Goal: Information Seeking & Learning: Compare options

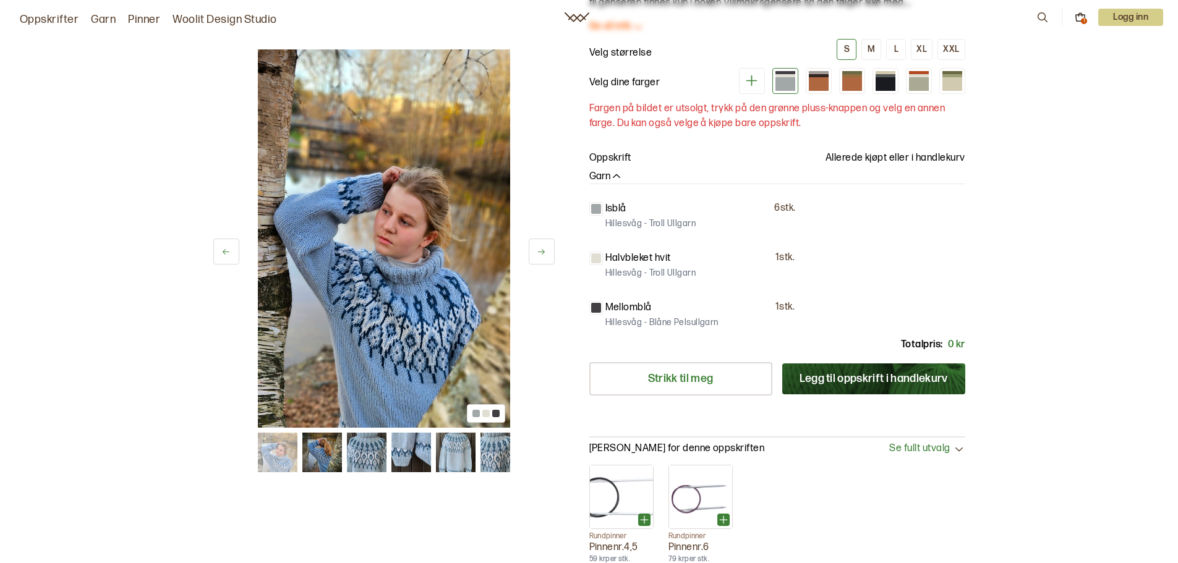
scroll to position [185, 0]
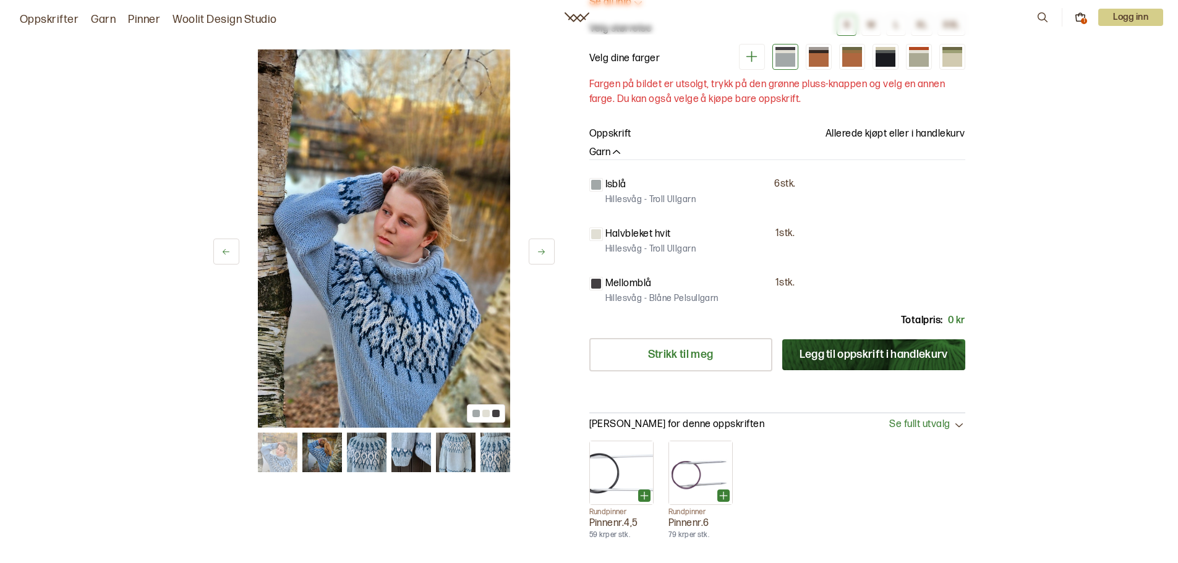
click at [546, 253] on button at bounding box center [542, 252] width 26 height 26
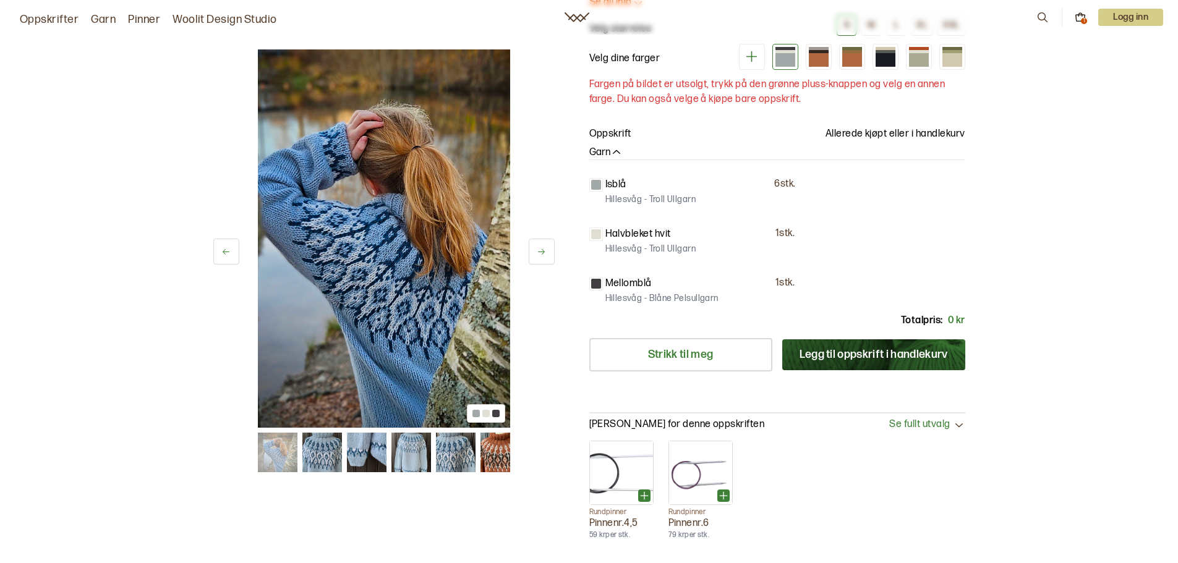
click at [546, 253] on button at bounding box center [542, 252] width 26 height 26
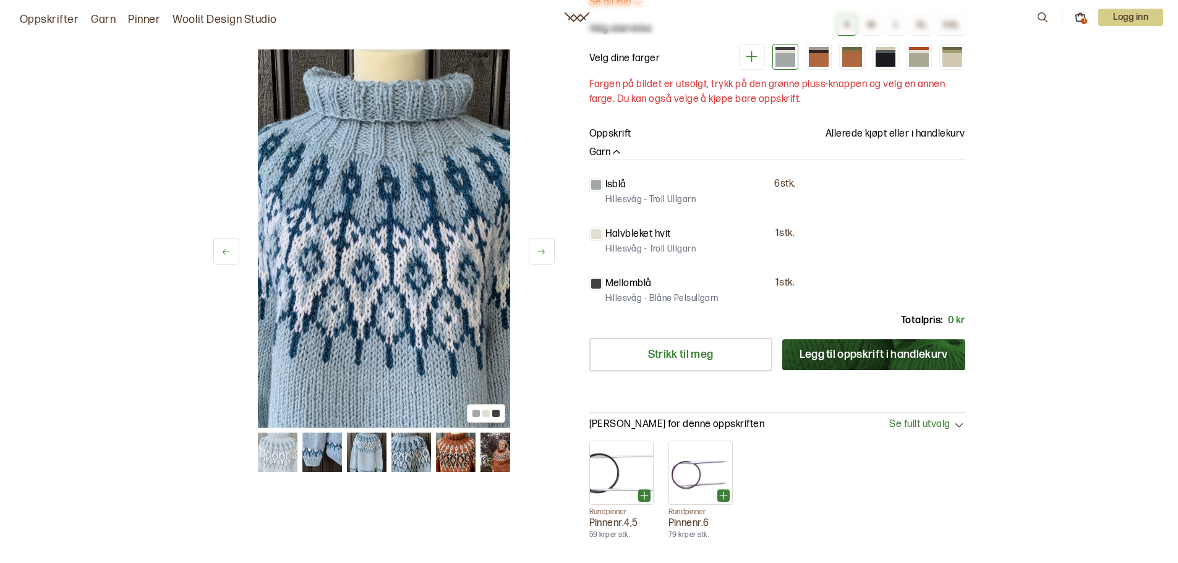
click at [546, 253] on button at bounding box center [542, 252] width 26 height 26
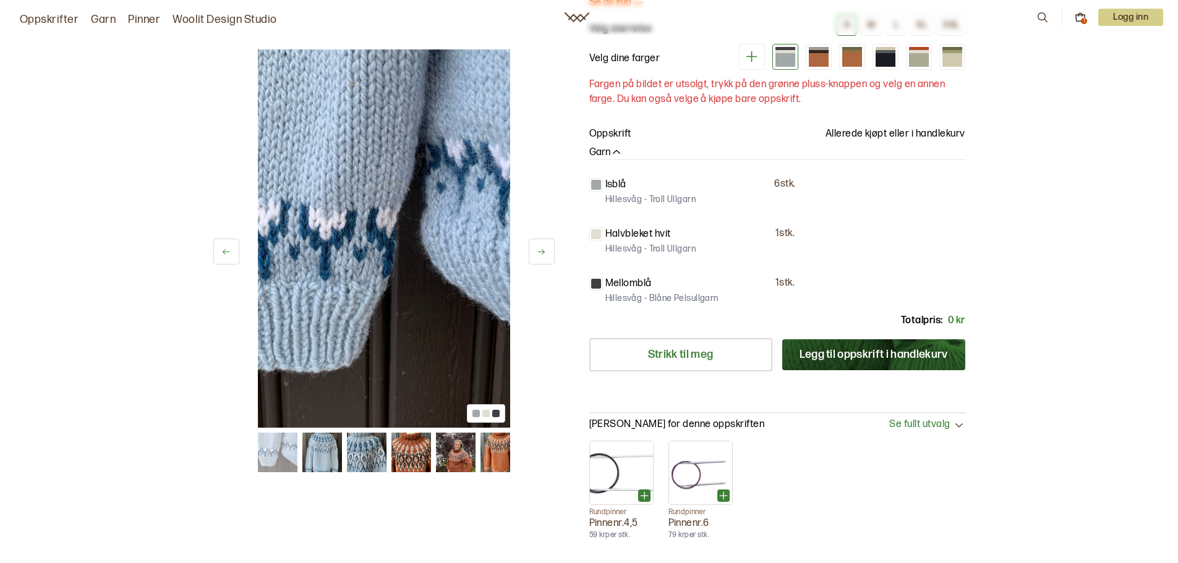
click at [546, 253] on button at bounding box center [542, 252] width 26 height 26
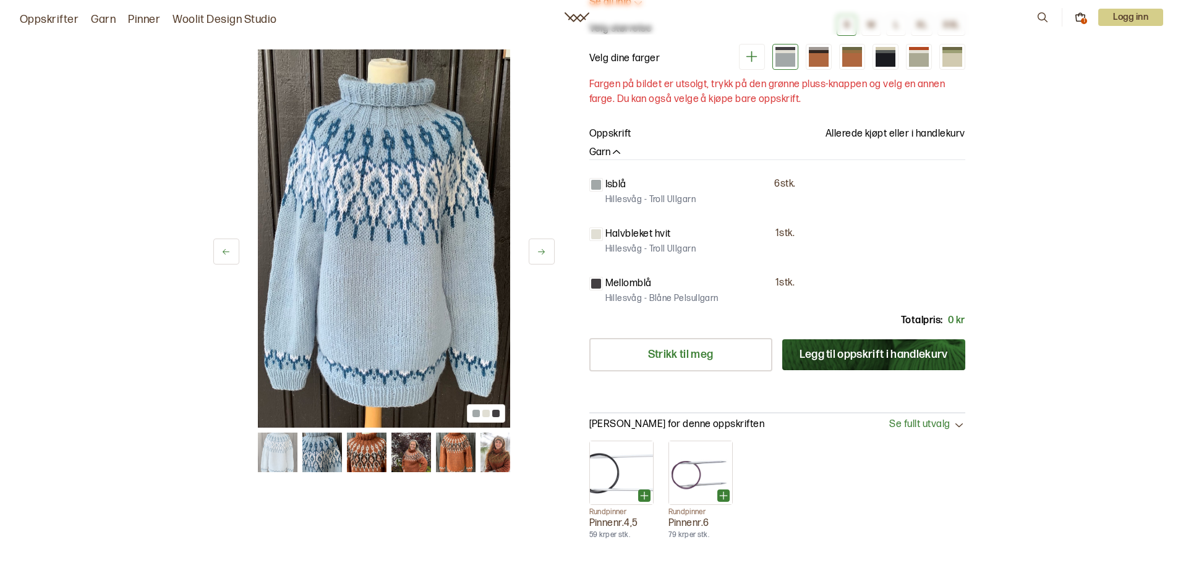
click at [546, 253] on button at bounding box center [542, 252] width 26 height 26
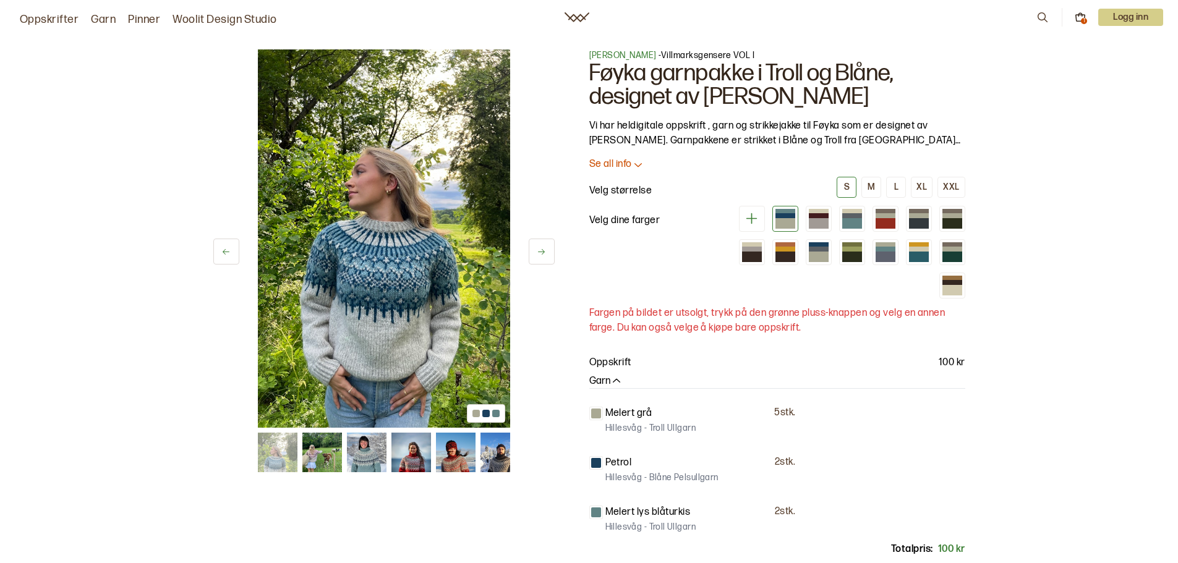
click at [542, 248] on icon at bounding box center [541, 251] width 9 height 9
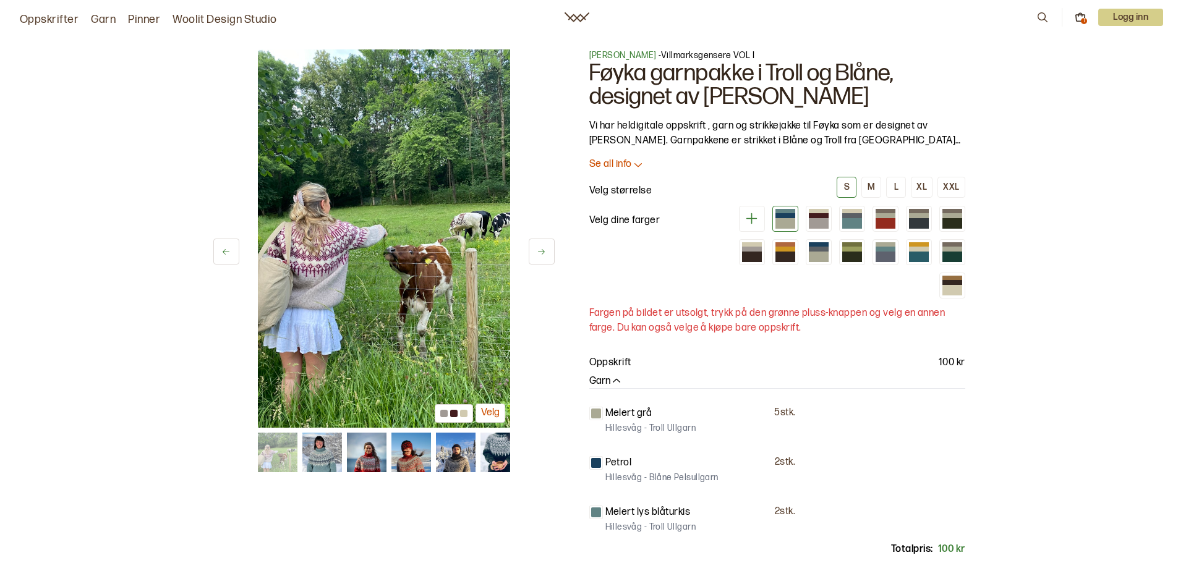
click at [542, 248] on icon at bounding box center [541, 251] width 9 height 9
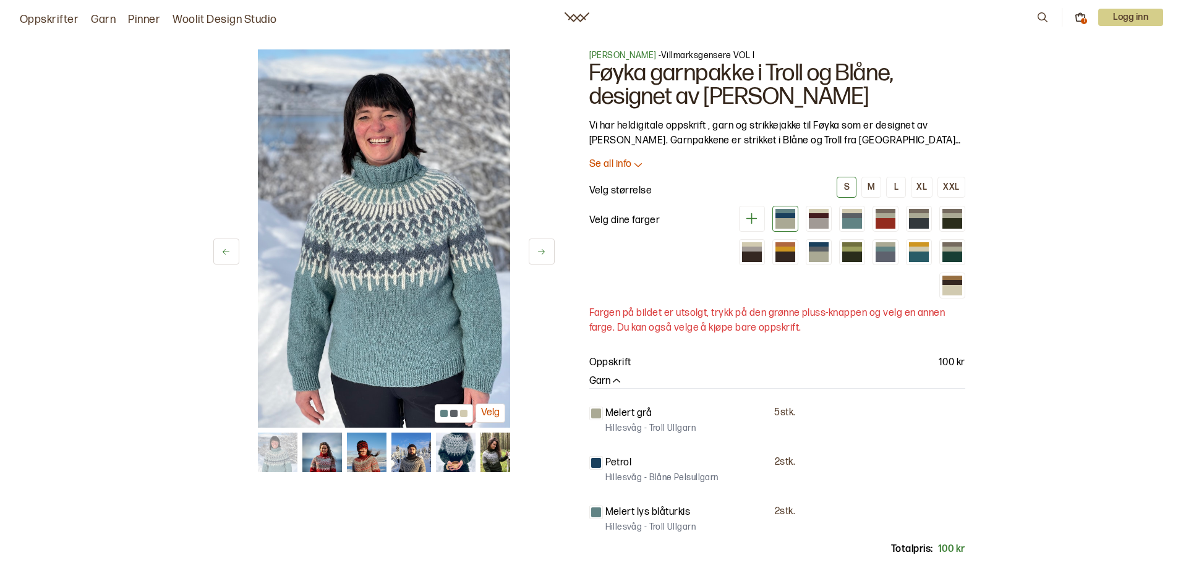
click at [542, 248] on icon at bounding box center [541, 251] width 9 height 9
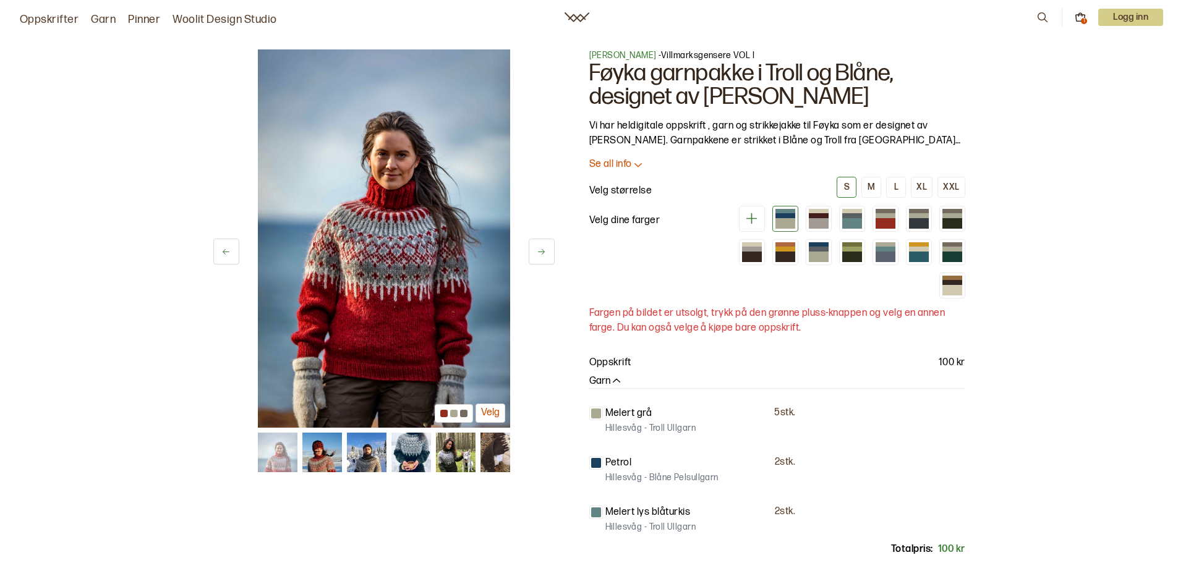
click at [542, 248] on icon at bounding box center [541, 251] width 9 height 9
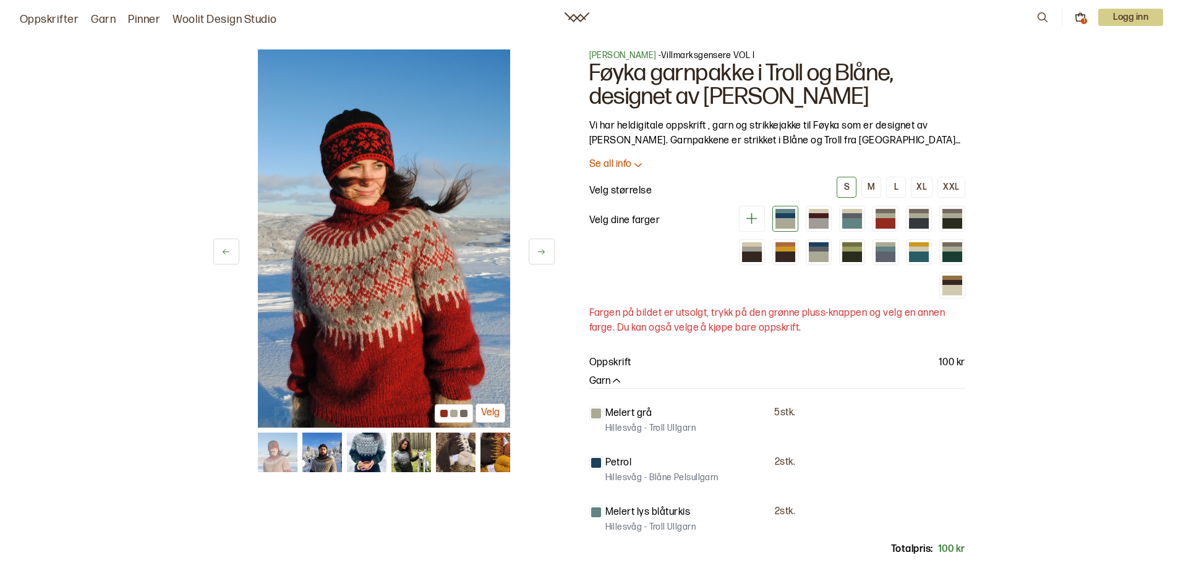
click at [542, 248] on icon at bounding box center [541, 251] width 9 height 9
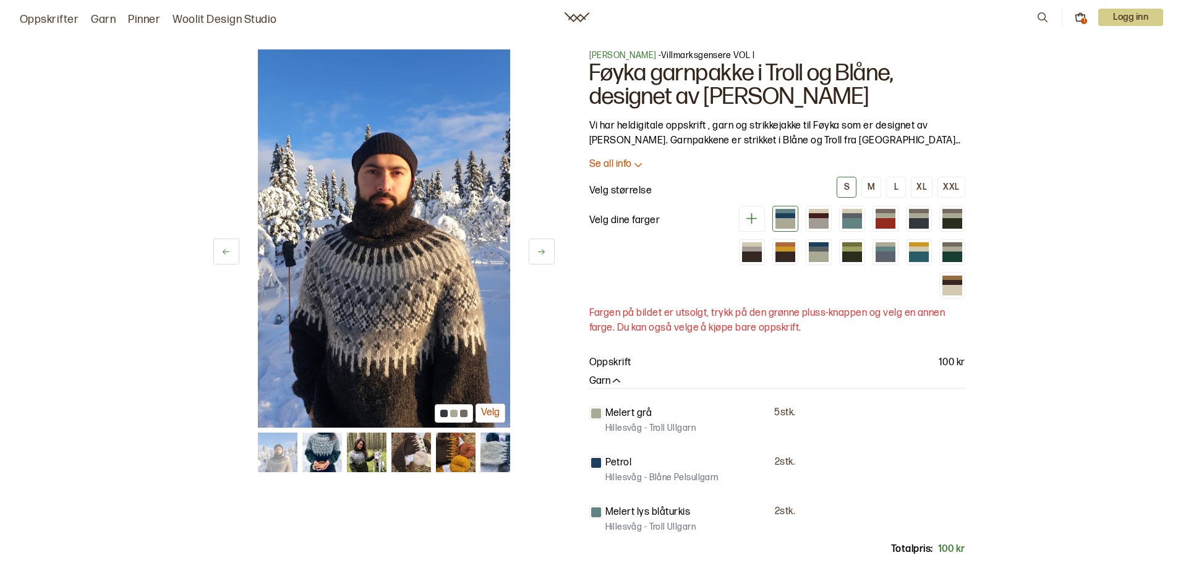
click at [542, 248] on icon at bounding box center [541, 251] width 9 height 9
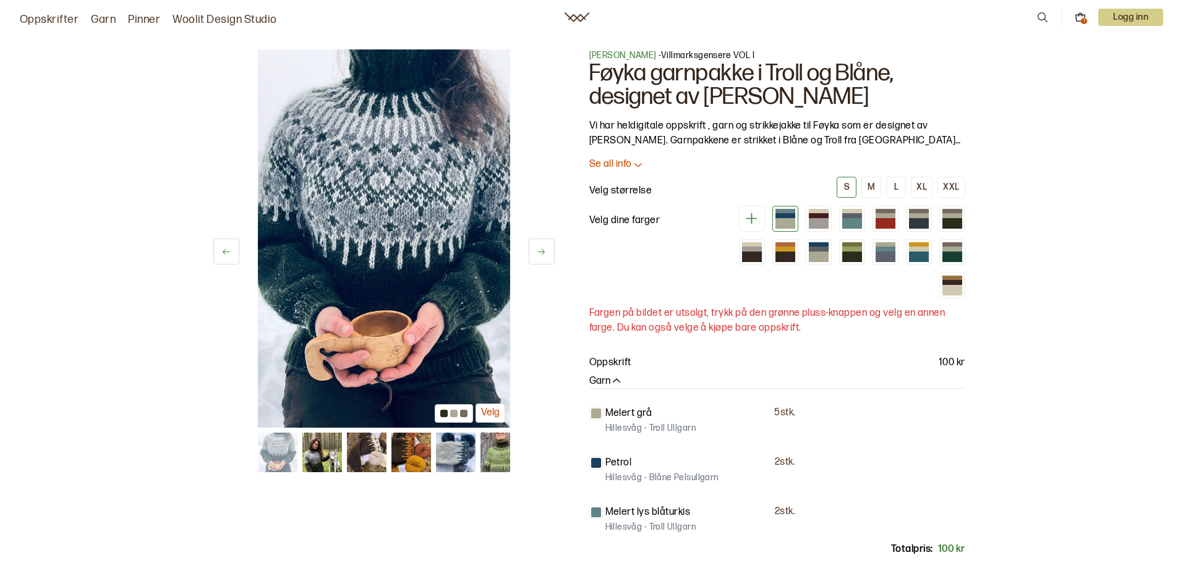
click at [542, 248] on icon at bounding box center [541, 251] width 9 height 9
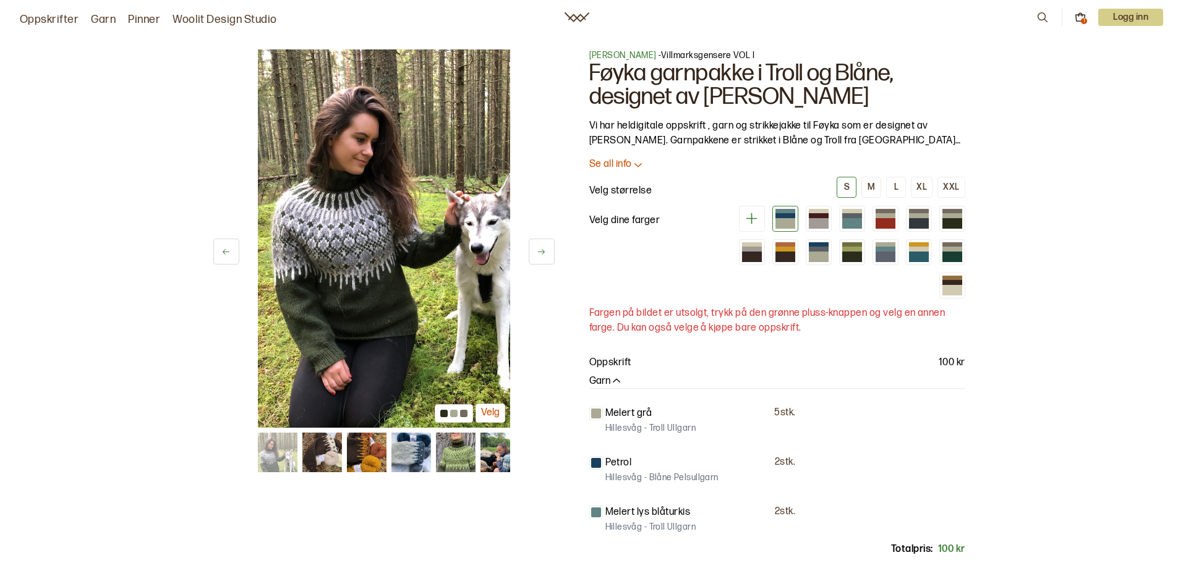
click at [542, 248] on icon at bounding box center [541, 251] width 9 height 9
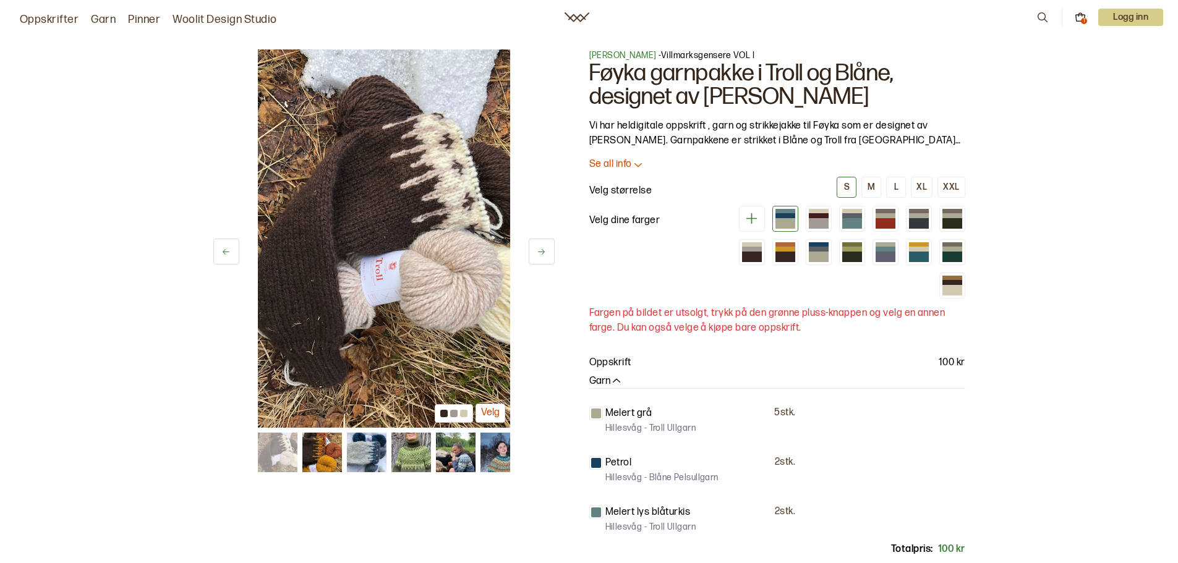
click at [542, 248] on icon at bounding box center [541, 251] width 9 height 9
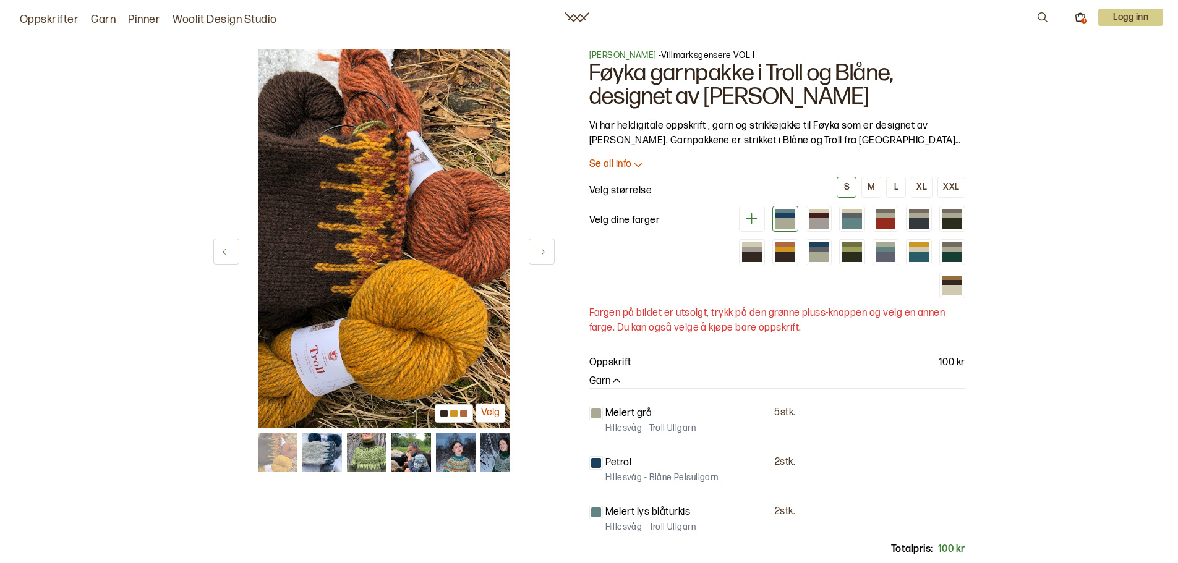
click at [542, 248] on icon at bounding box center [541, 251] width 9 height 9
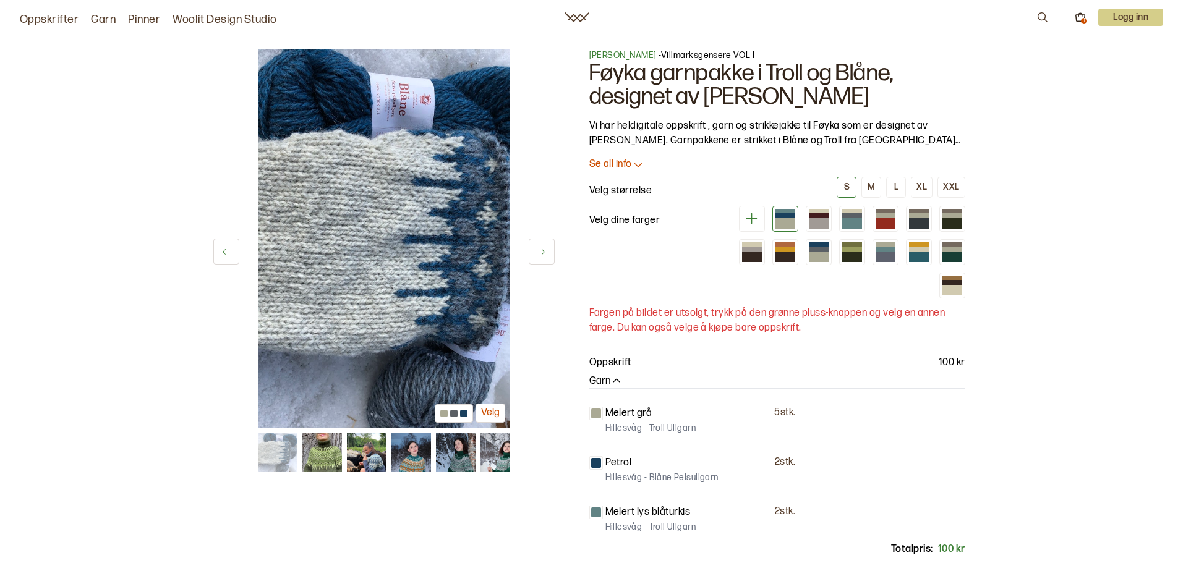
click at [542, 248] on icon at bounding box center [541, 251] width 9 height 9
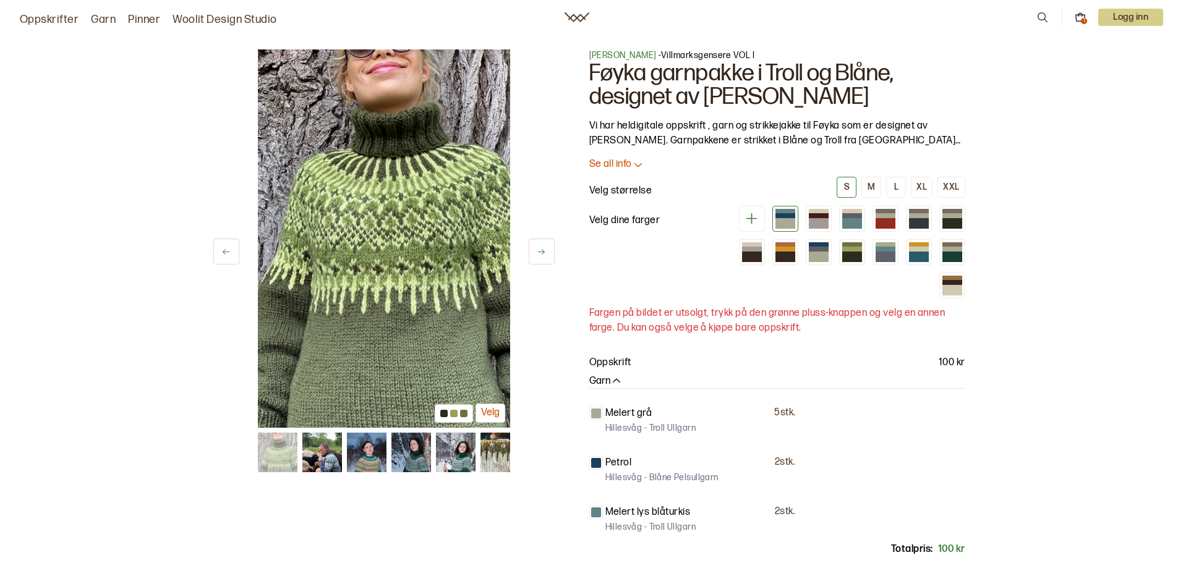
click at [542, 248] on icon at bounding box center [541, 251] width 9 height 9
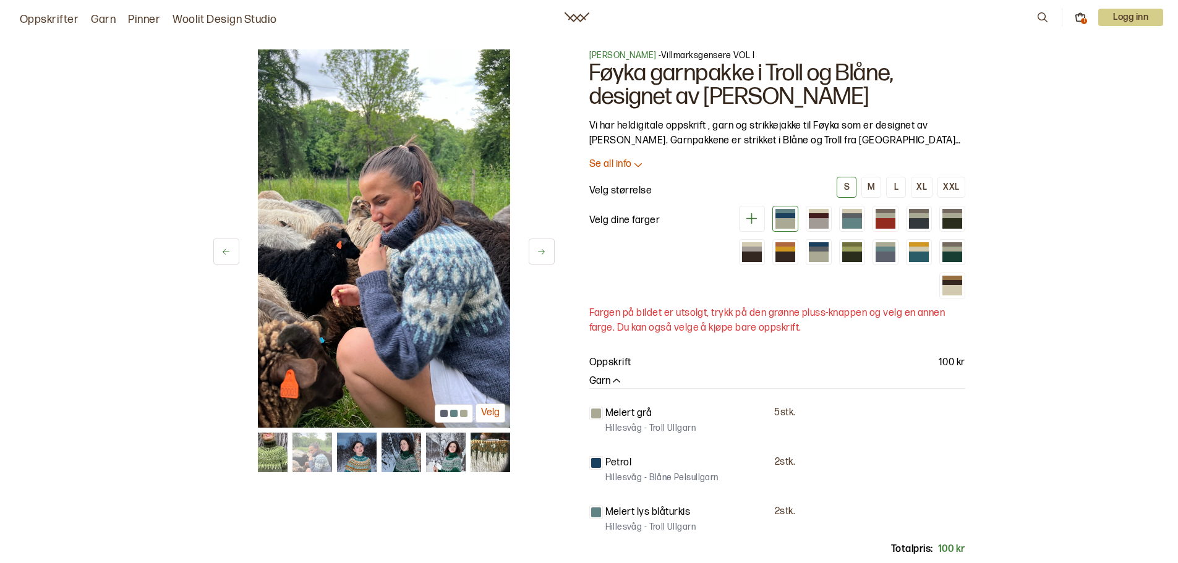
click at [542, 248] on icon at bounding box center [541, 251] width 9 height 9
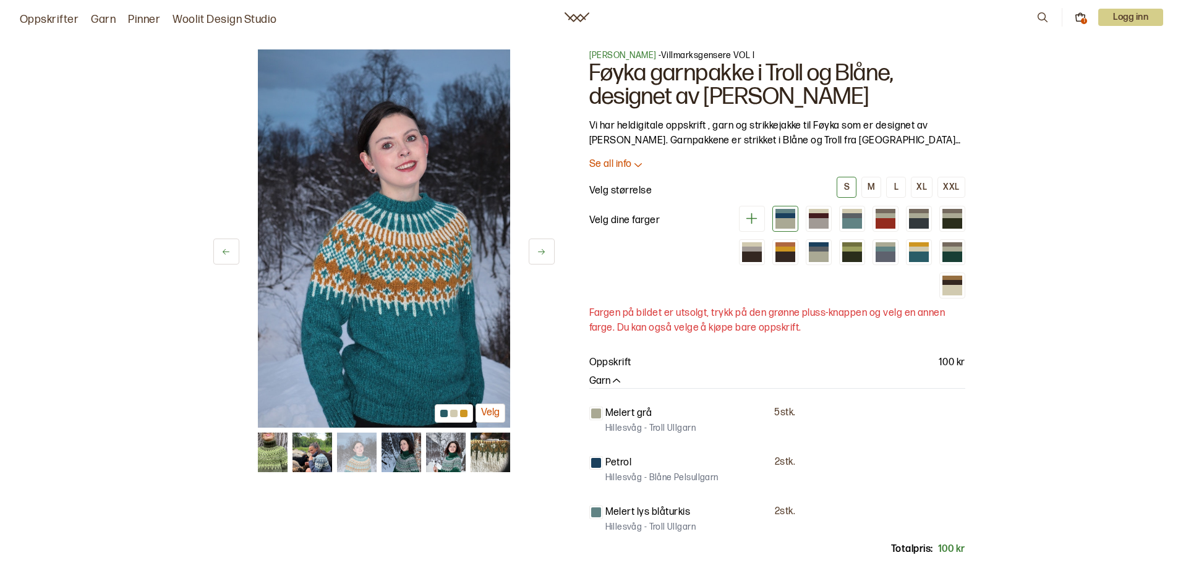
click at [542, 248] on icon at bounding box center [541, 251] width 9 height 9
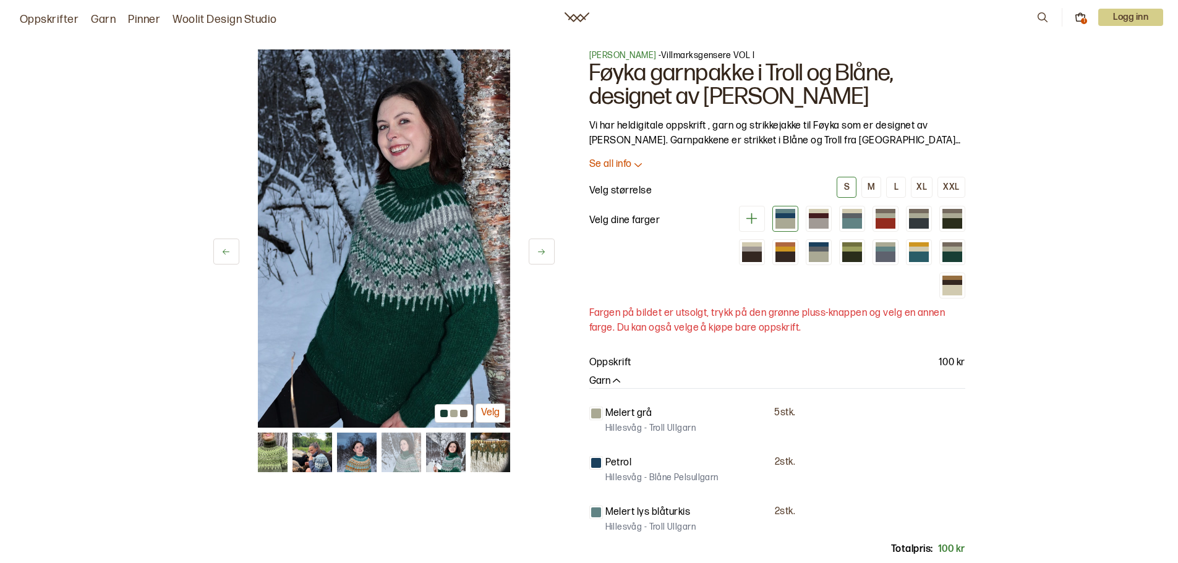
click at [542, 248] on icon at bounding box center [541, 251] width 9 height 9
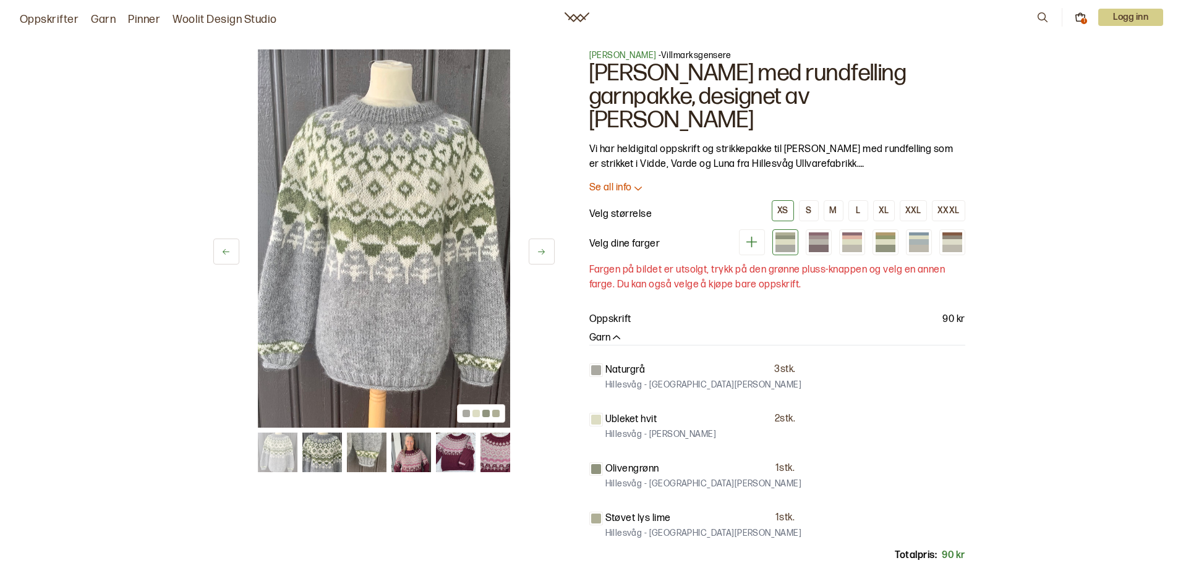
click at [545, 249] on icon at bounding box center [541, 251] width 9 height 9
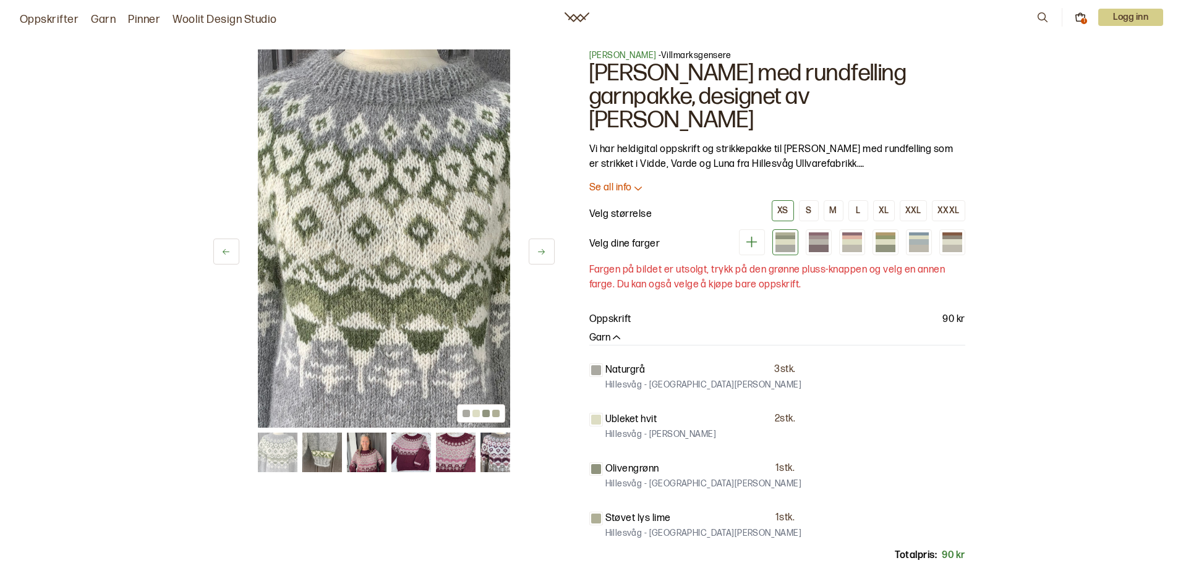
click at [545, 249] on icon at bounding box center [541, 251] width 9 height 9
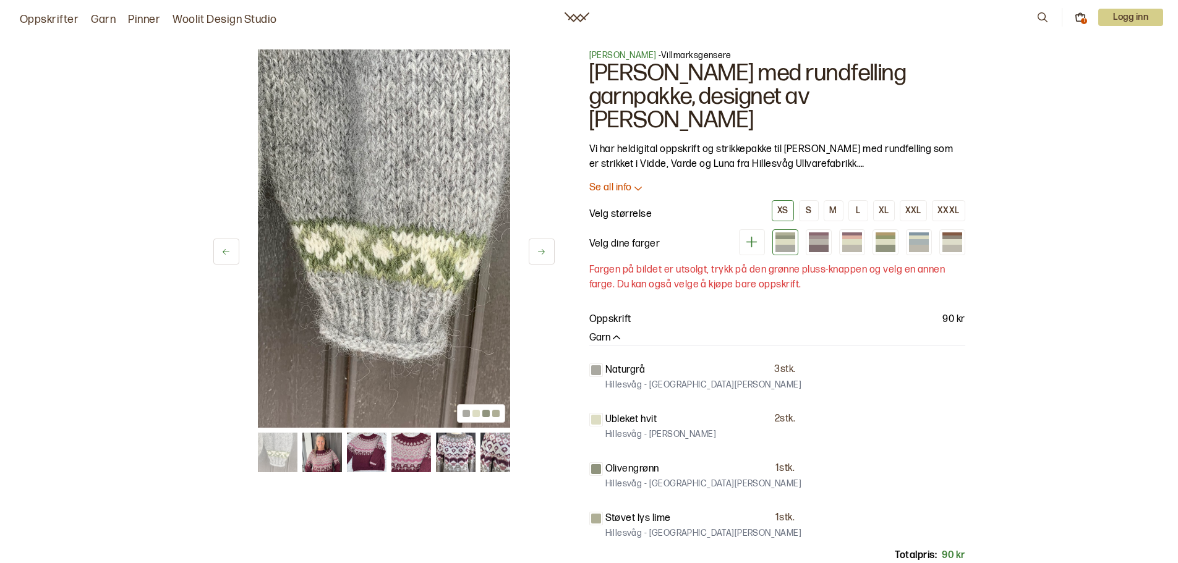
click at [545, 249] on icon at bounding box center [541, 251] width 9 height 9
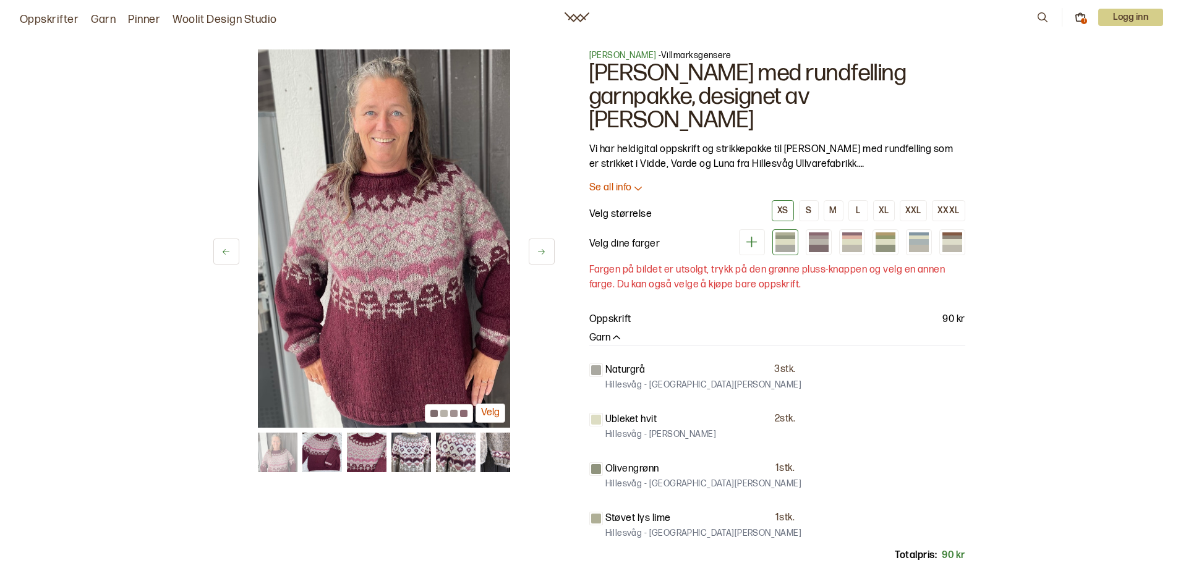
click at [547, 249] on button at bounding box center [542, 252] width 26 height 26
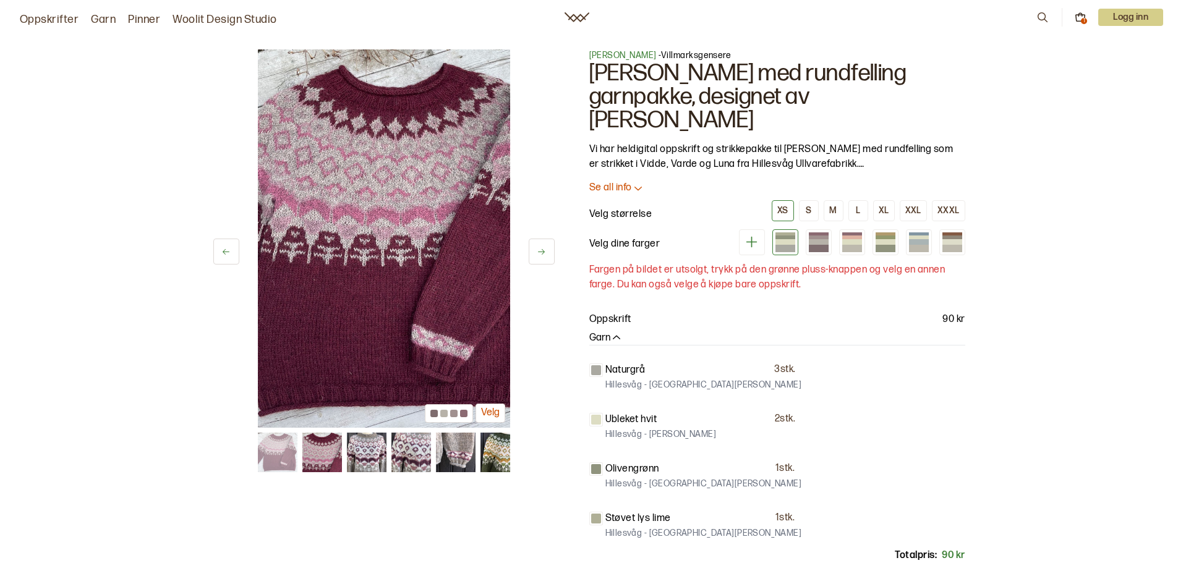
click at [547, 249] on button at bounding box center [542, 252] width 26 height 26
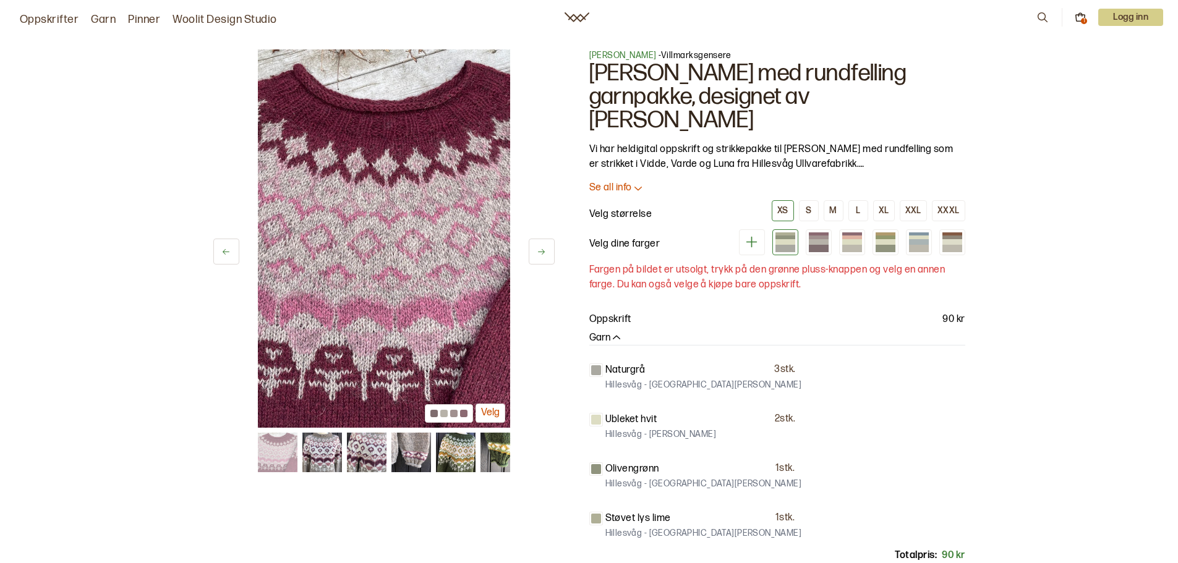
click at [547, 249] on button at bounding box center [542, 252] width 26 height 26
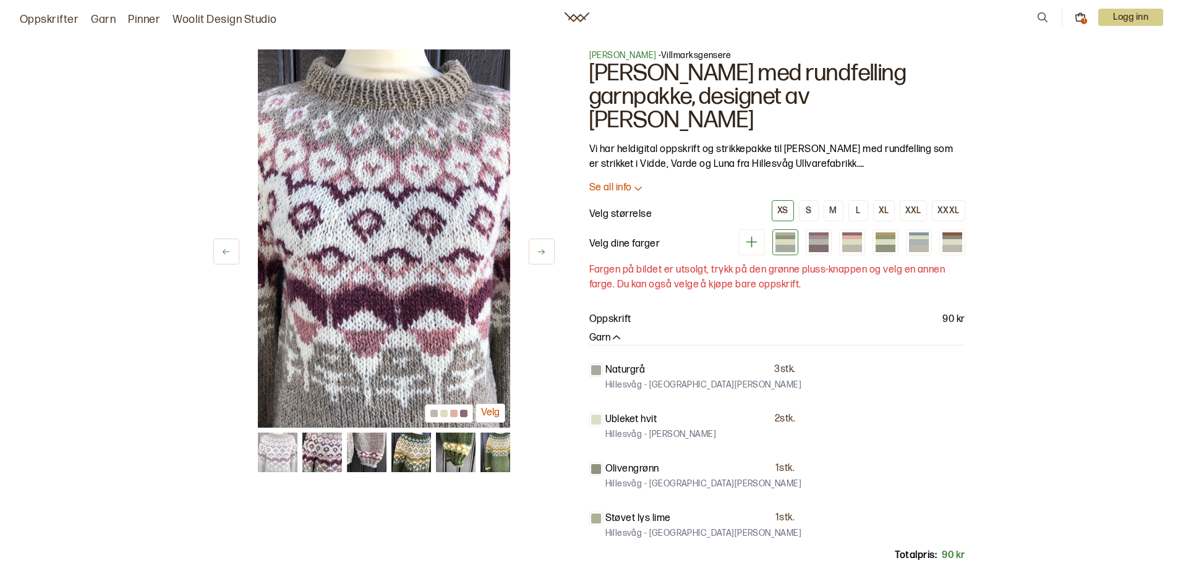
click at [547, 249] on button at bounding box center [542, 252] width 26 height 26
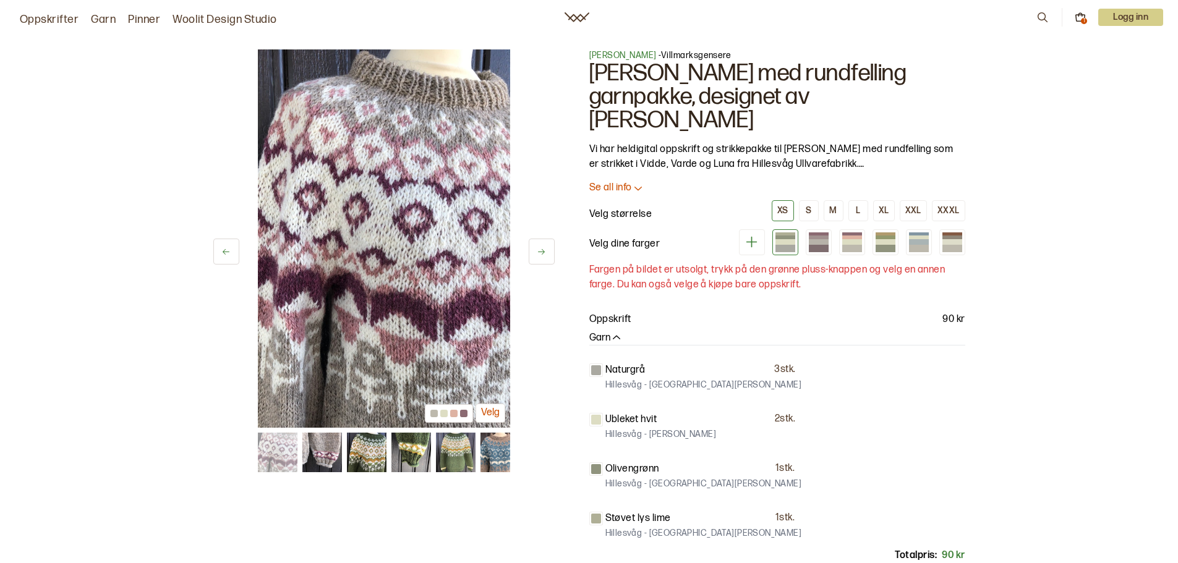
click at [547, 249] on button at bounding box center [542, 252] width 26 height 26
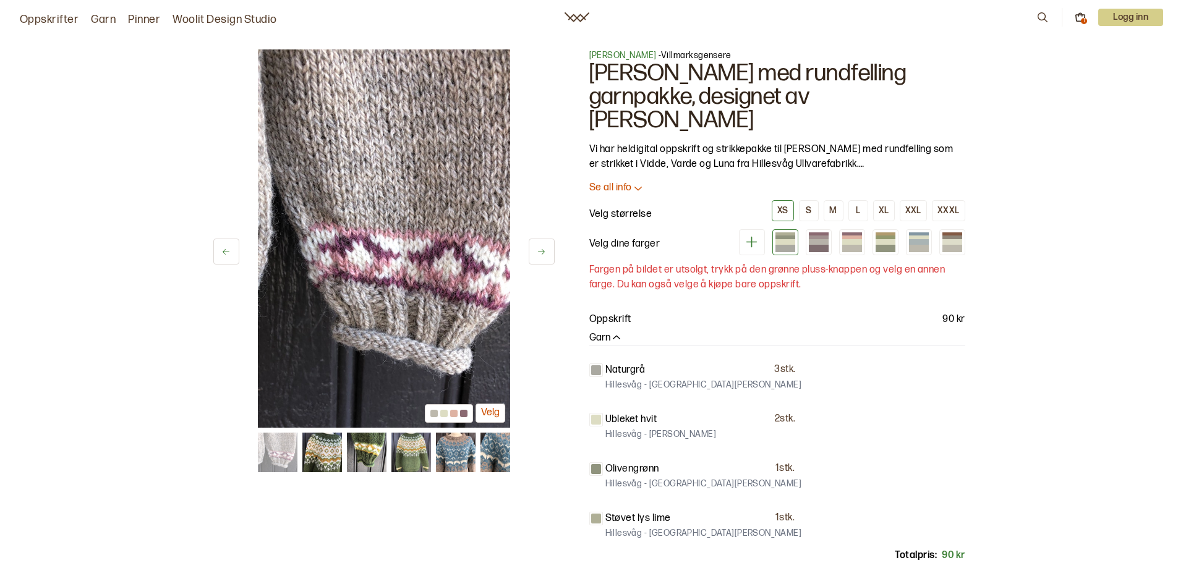
click at [547, 249] on button at bounding box center [542, 252] width 26 height 26
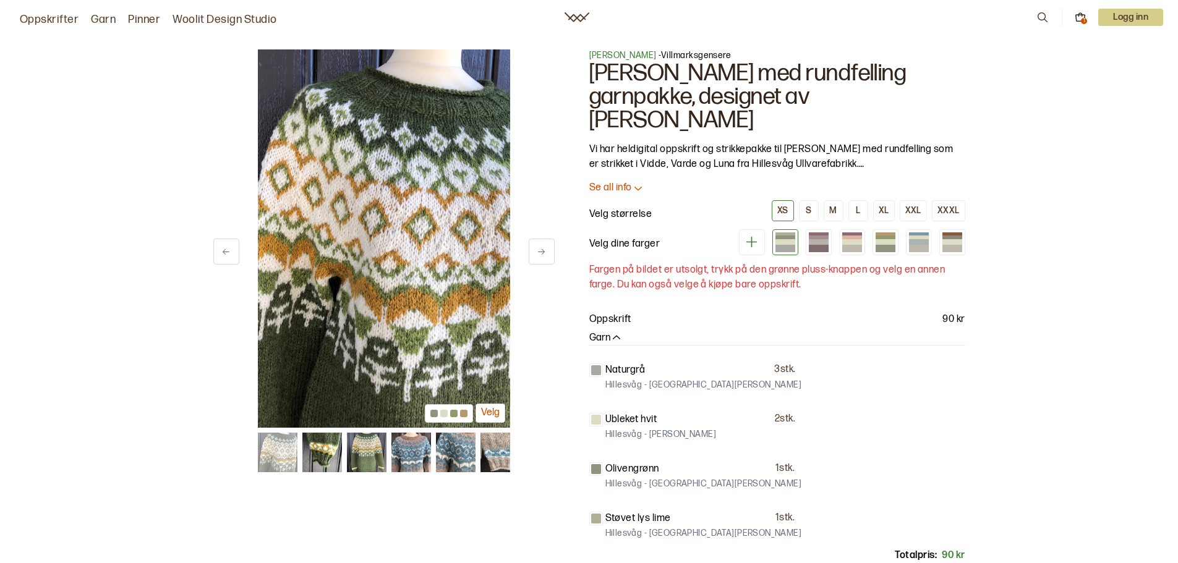
click at [547, 249] on button at bounding box center [542, 252] width 26 height 26
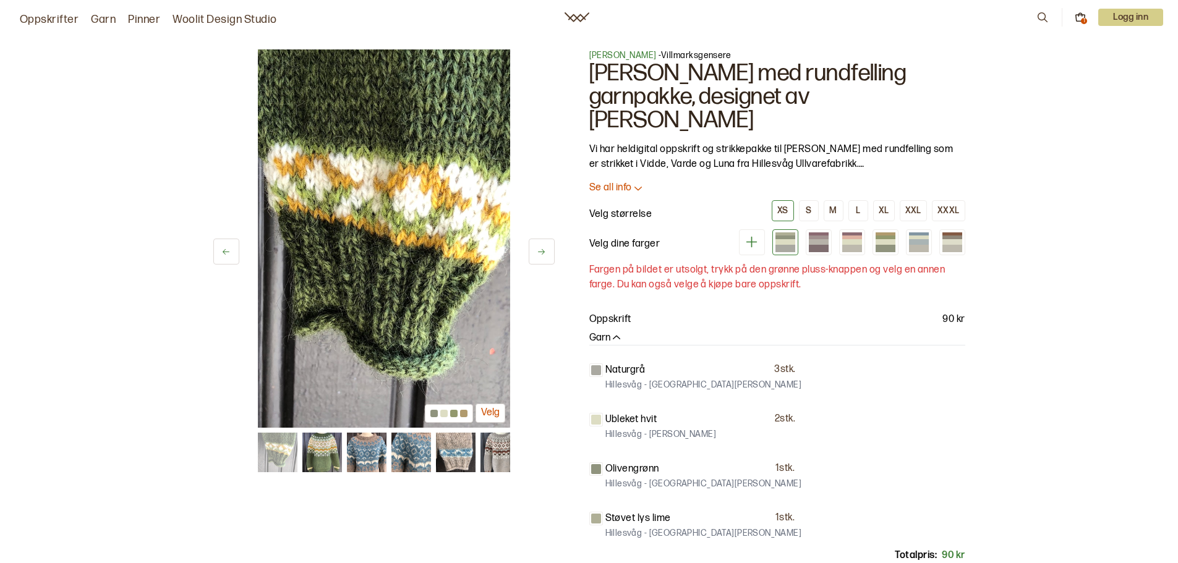
click at [547, 249] on button at bounding box center [542, 252] width 26 height 26
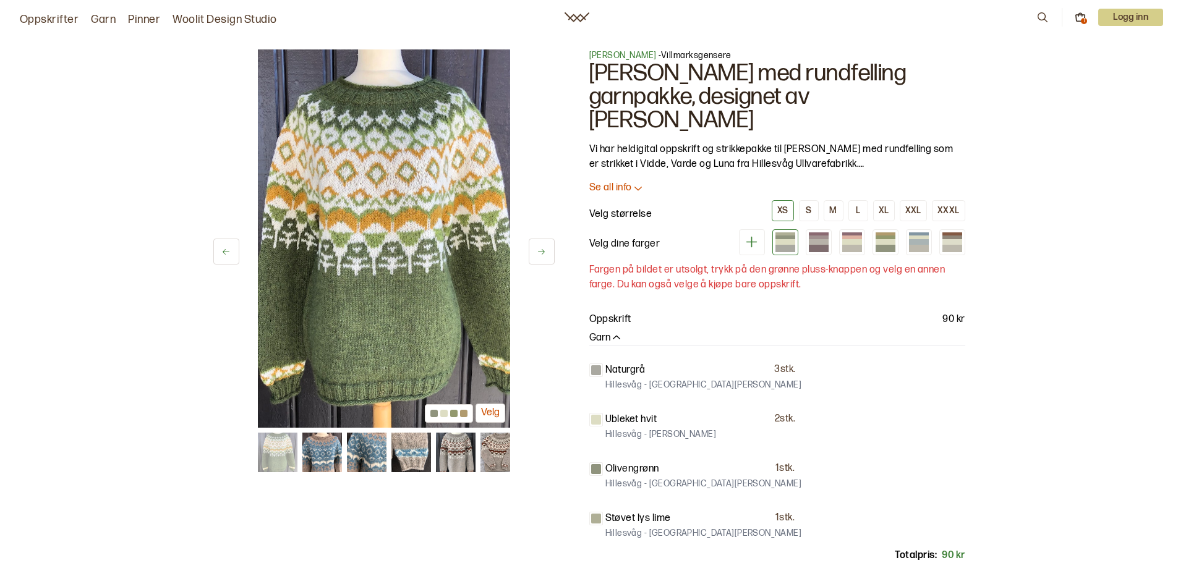
click at [547, 249] on button at bounding box center [542, 252] width 26 height 26
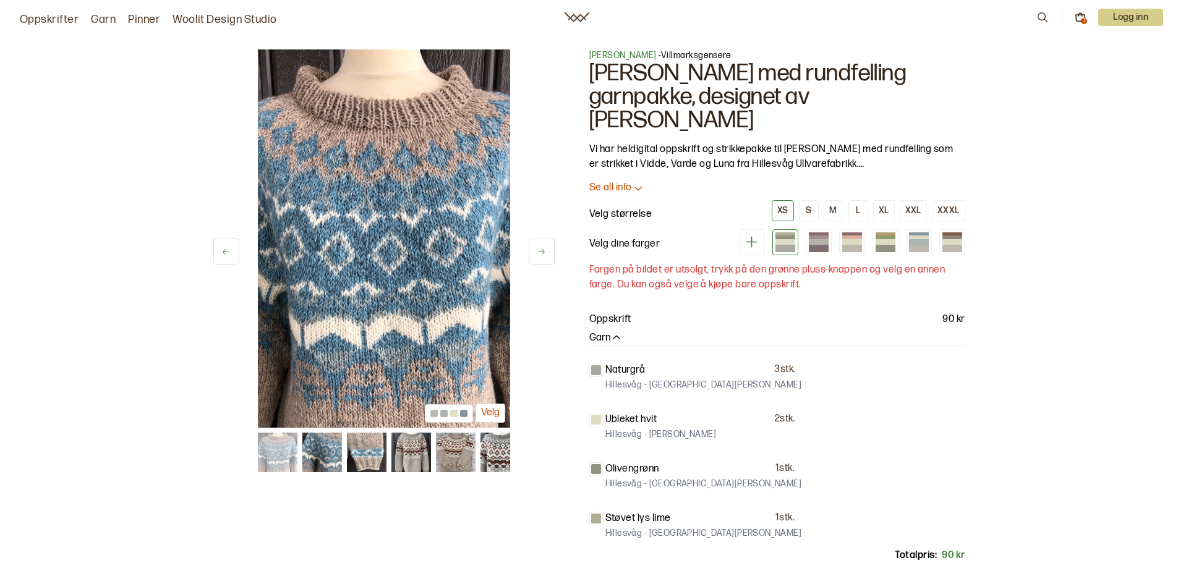
click at [547, 249] on button at bounding box center [542, 252] width 26 height 26
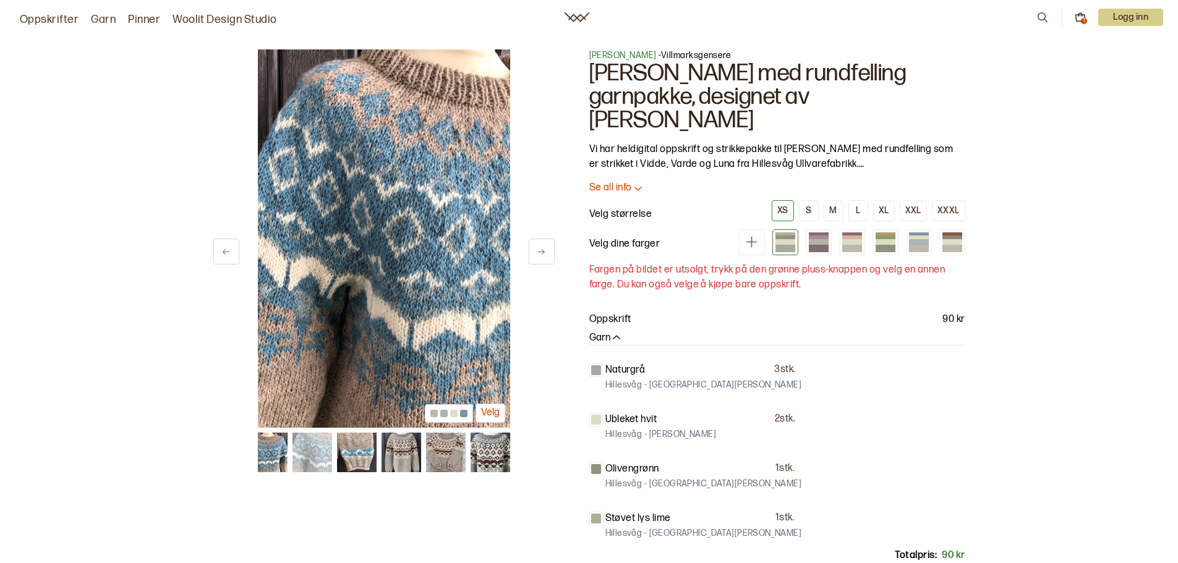
click at [547, 249] on button at bounding box center [542, 252] width 26 height 26
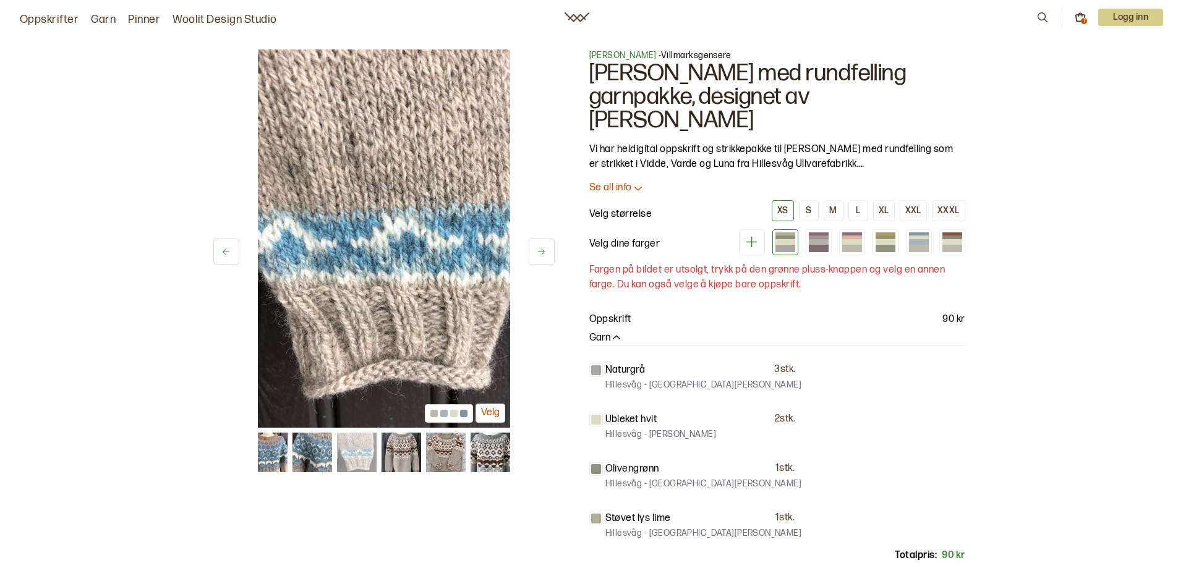
click at [547, 249] on button at bounding box center [542, 252] width 26 height 26
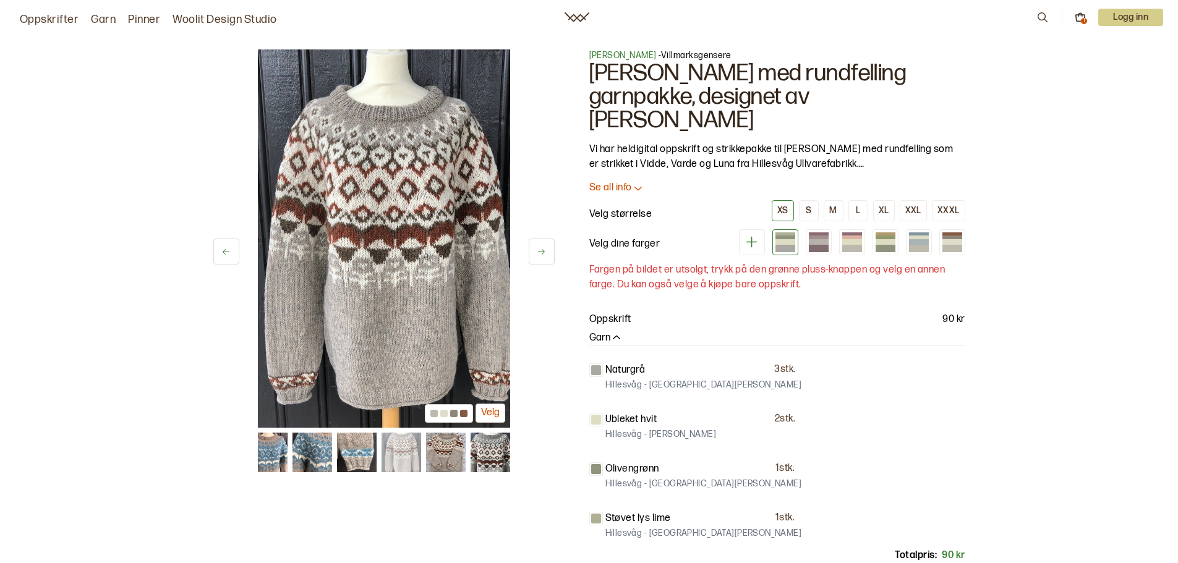
click at [547, 249] on button at bounding box center [542, 252] width 26 height 26
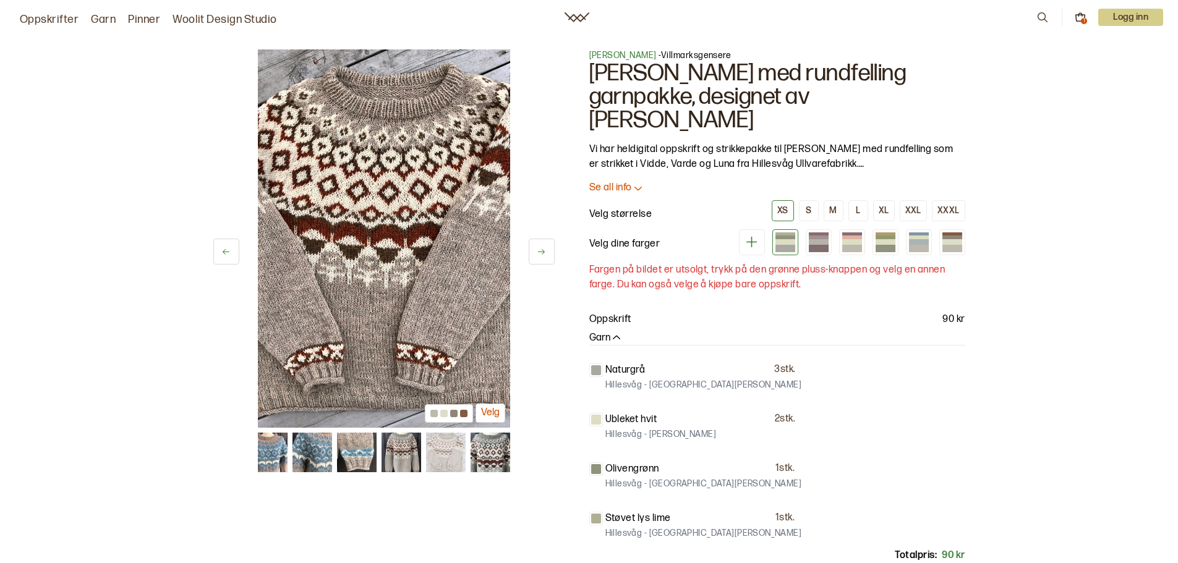
click at [547, 249] on button at bounding box center [542, 252] width 26 height 26
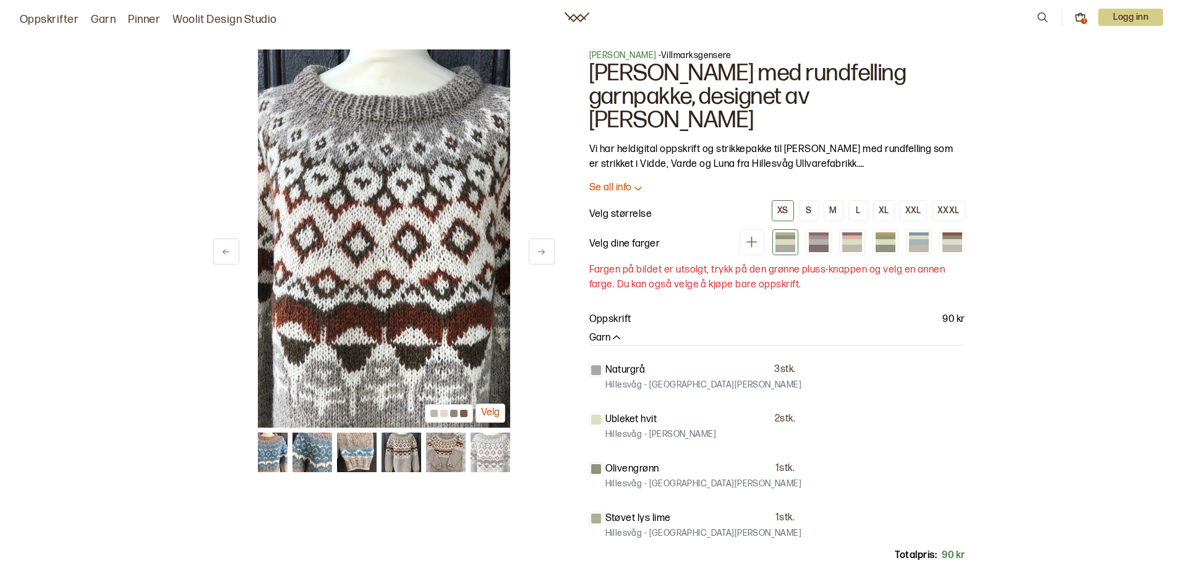
click at [547, 249] on button at bounding box center [542, 252] width 26 height 26
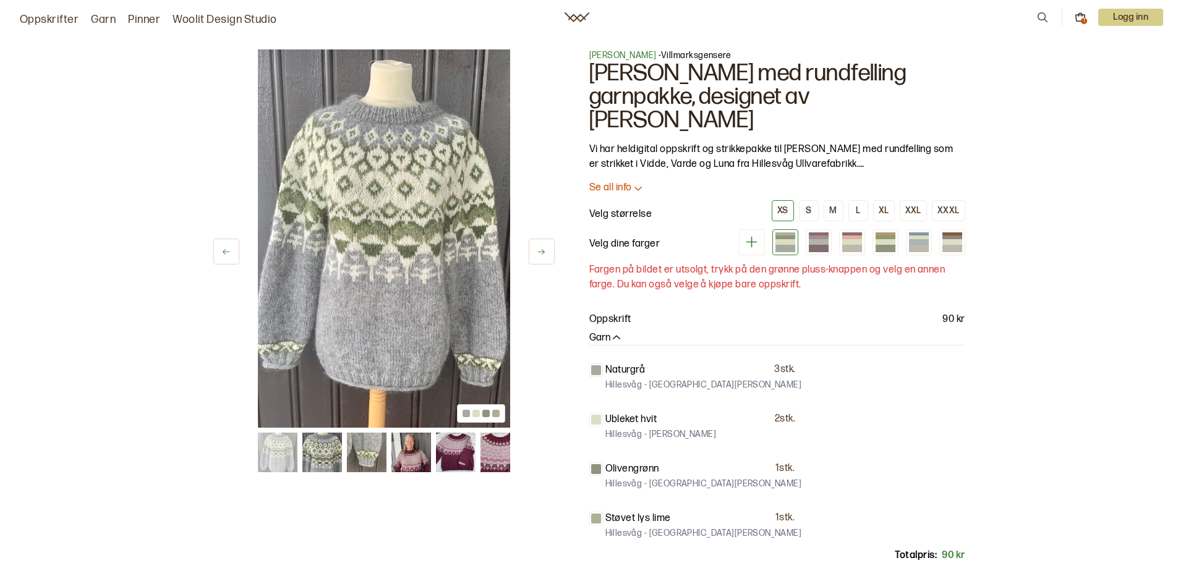
click at [547, 249] on button at bounding box center [542, 252] width 26 height 26
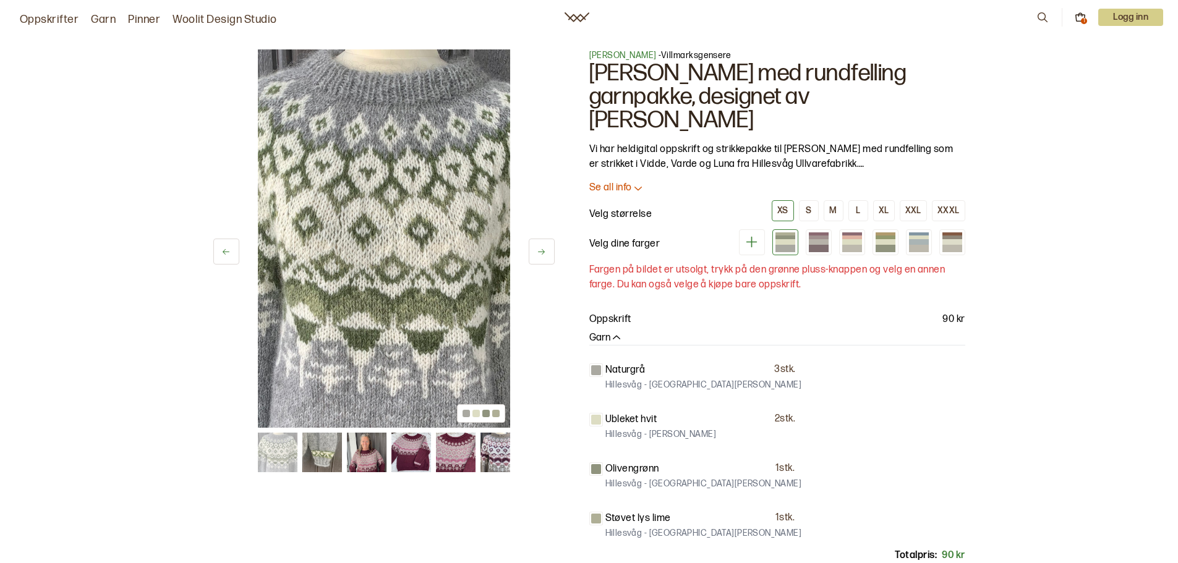
click at [547, 249] on button at bounding box center [542, 252] width 26 height 26
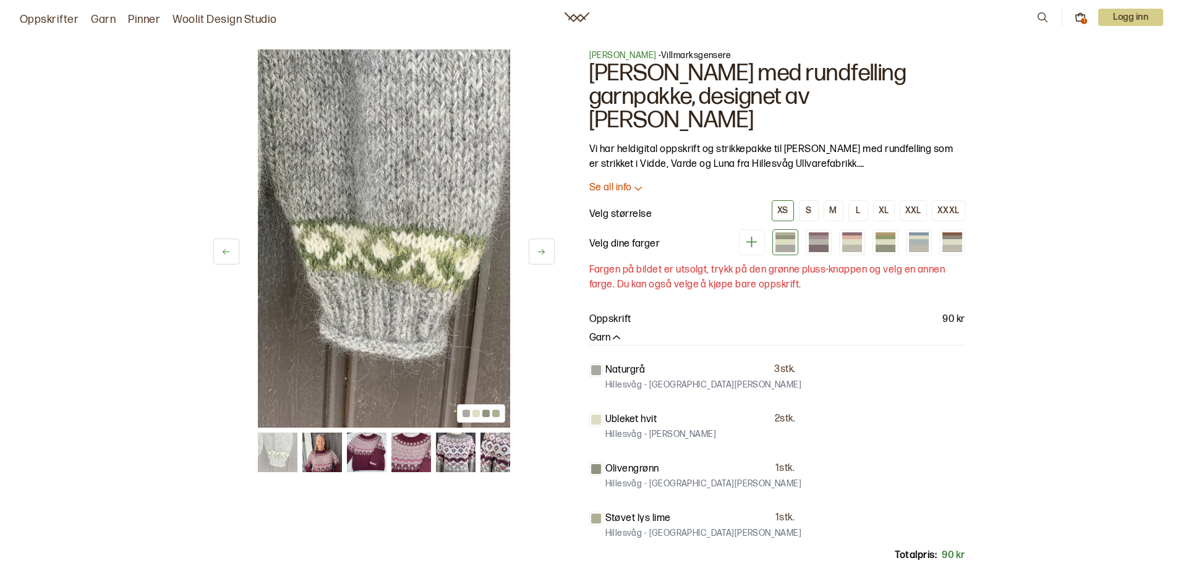
click at [547, 249] on button at bounding box center [542, 252] width 26 height 26
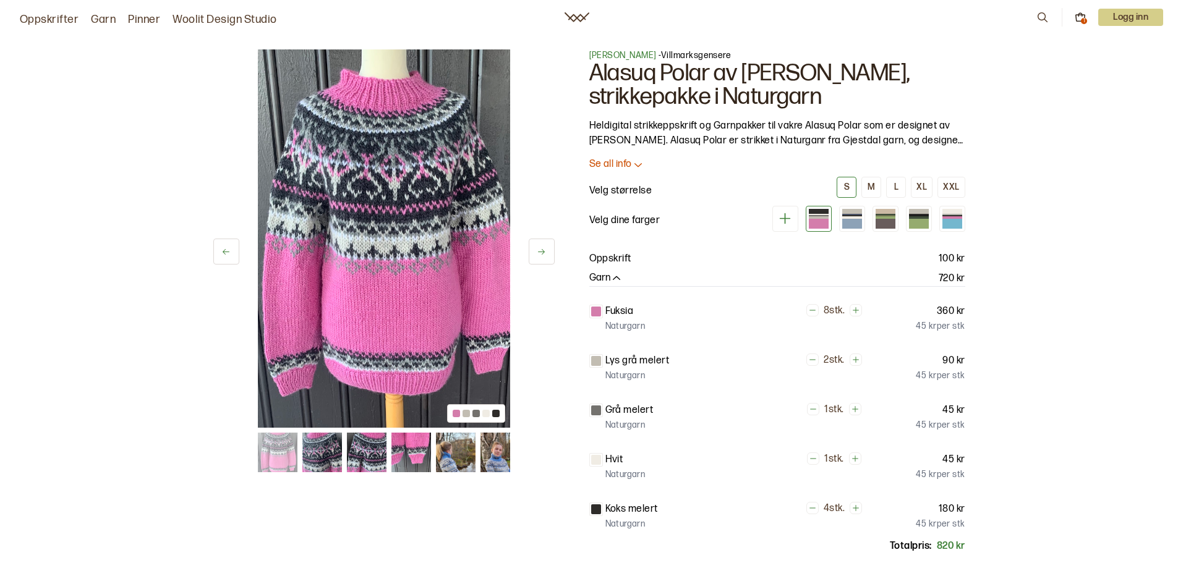
click at [542, 250] on icon at bounding box center [541, 251] width 9 height 9
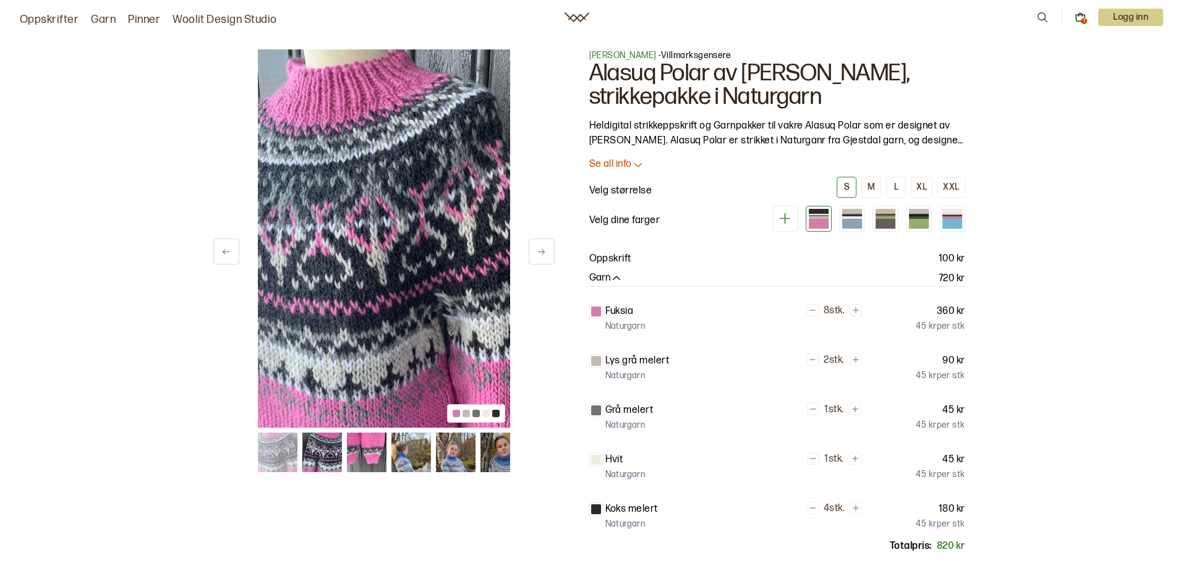
click at [542, 250] on icon at bounding box center [541, 251] width 9 height 9
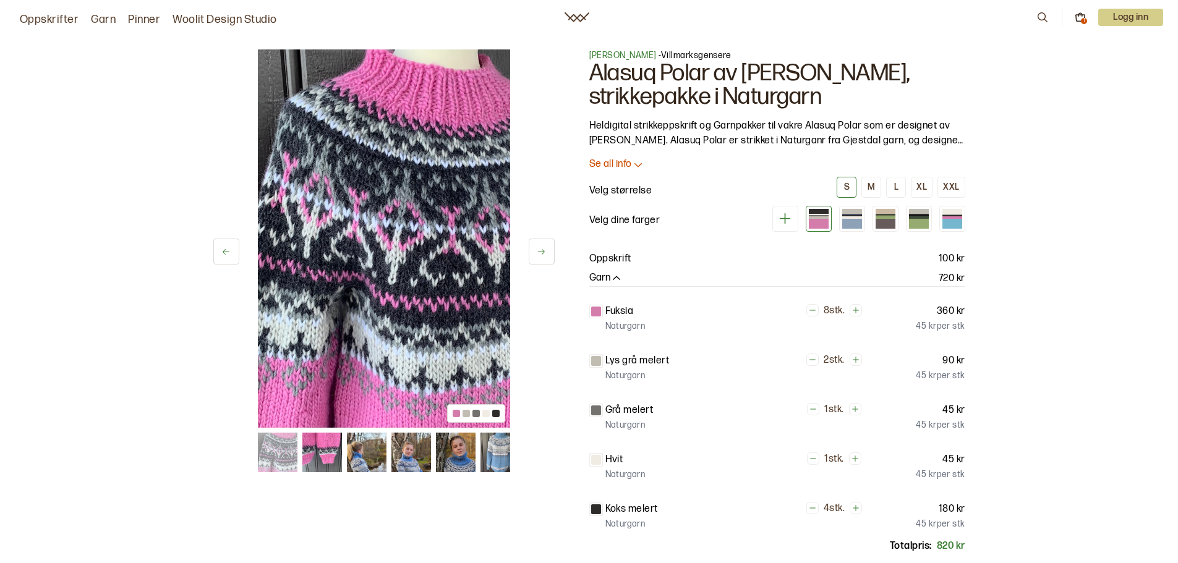
click at [542, 250] on icon at bounding box center [541, 251] width 9 height 9
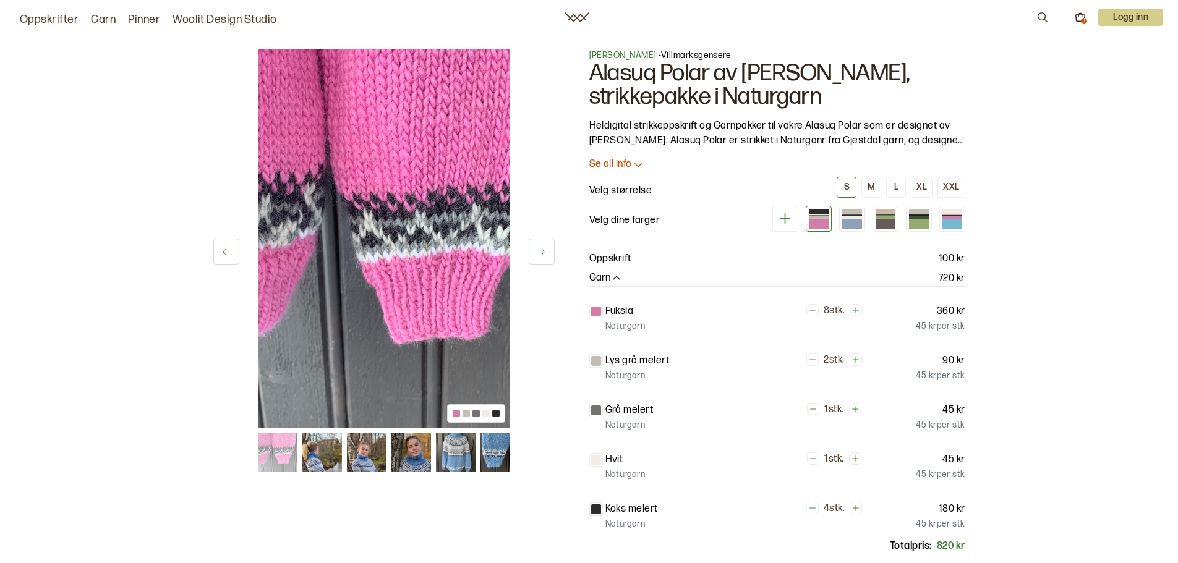
click at [542, 250] on icon at bounding box center [541, 251] width 9 height 9
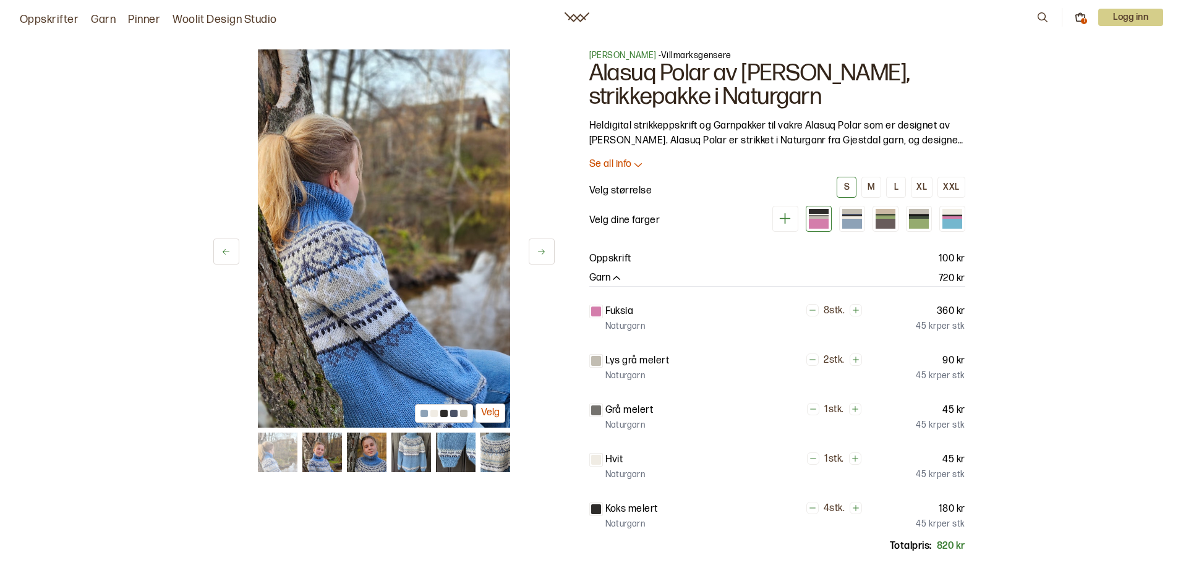
click at [542, 250] on icon at bounding box center [541, 251] width 9 height 9
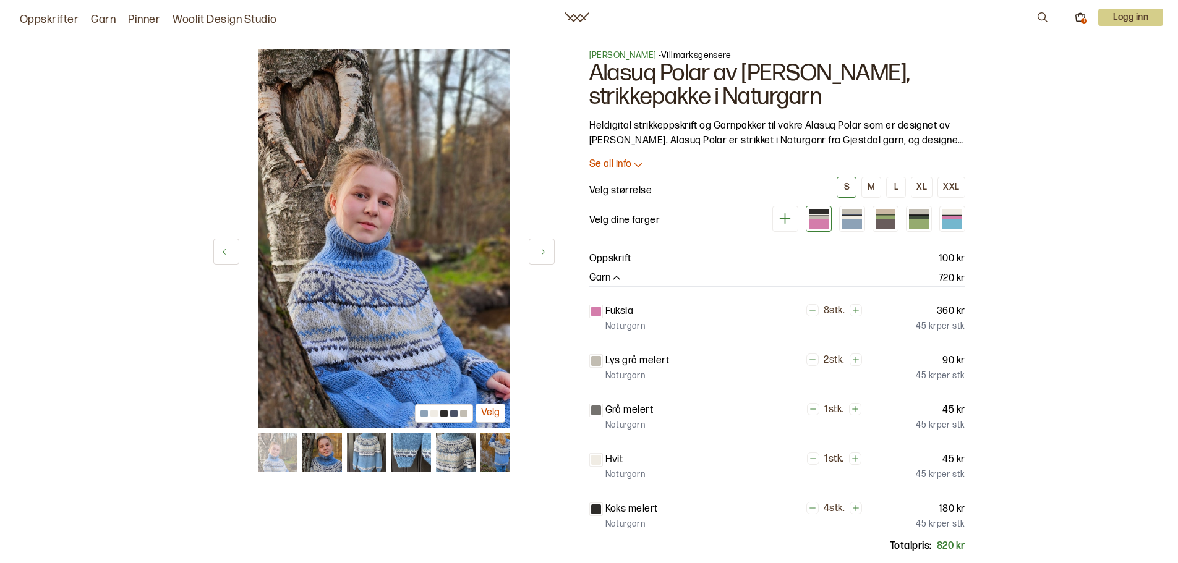
click at [542, 250] on icon at bounding box center [541, 251] width 9 height 9
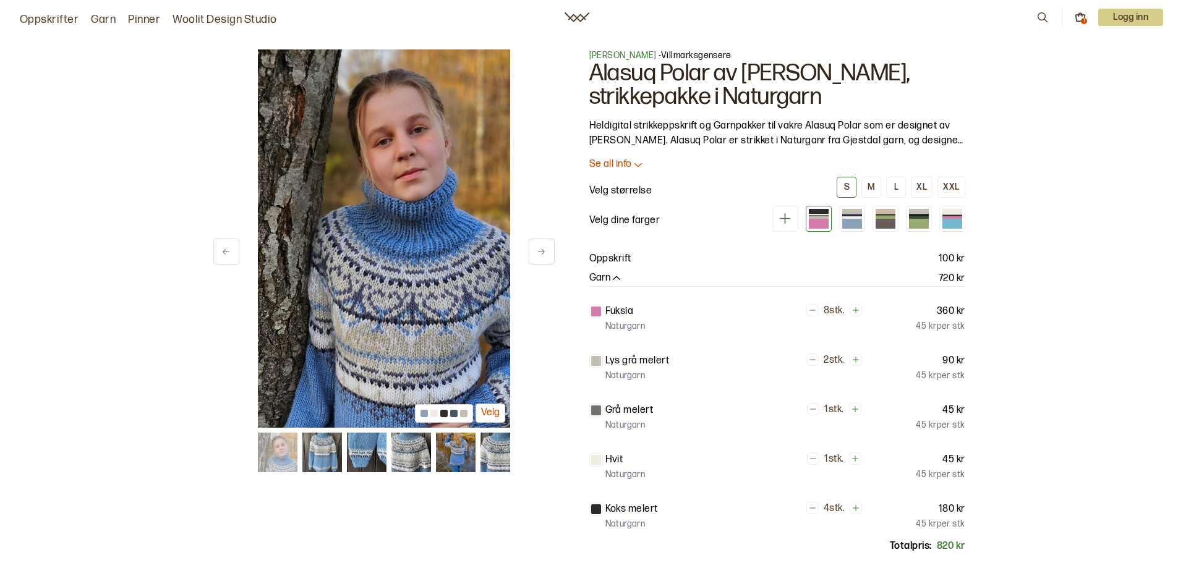
click at [542, 250] on icon at bounding box center [541, 251] width 9 height 9
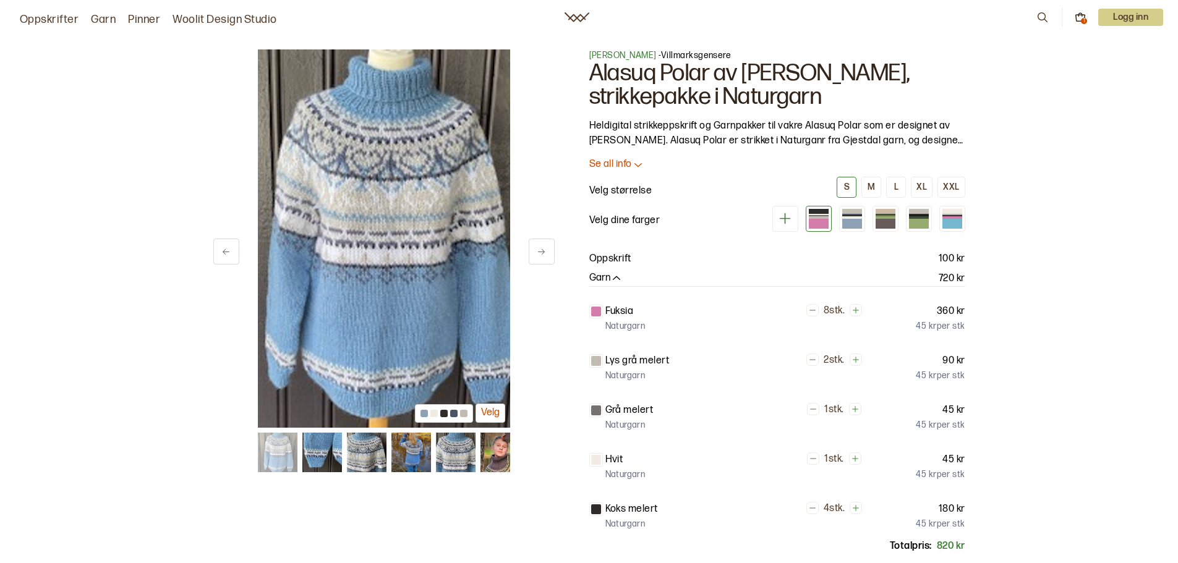
click at [542, 250] on icon at bounding box center [541, 251] width 9 height 9
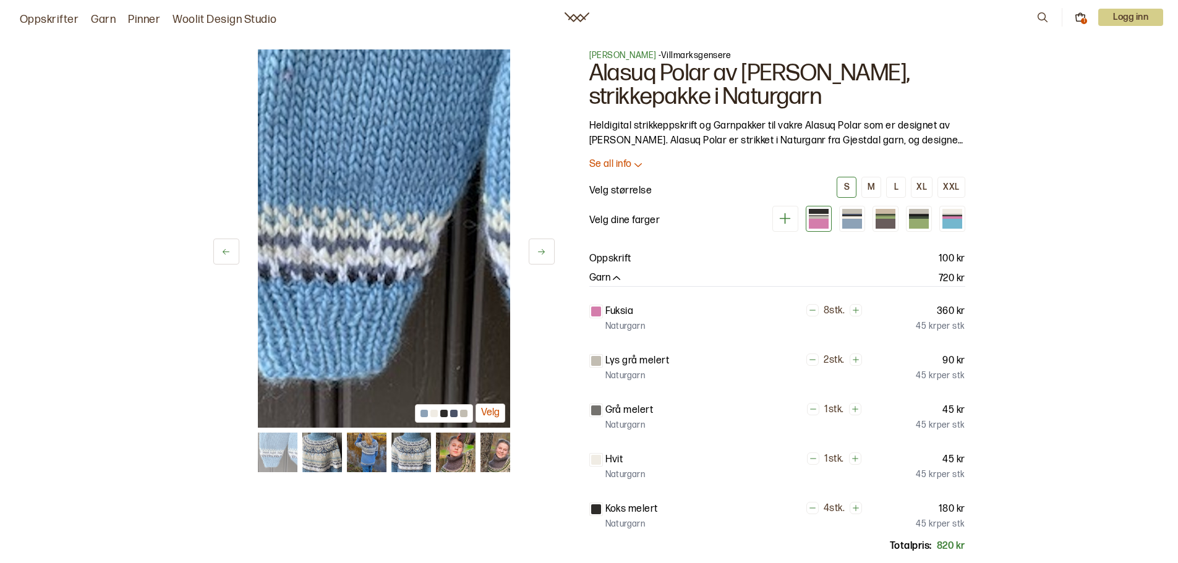
click at [542, 250] on icon at bounding box center [541, 251] width 9 height 9
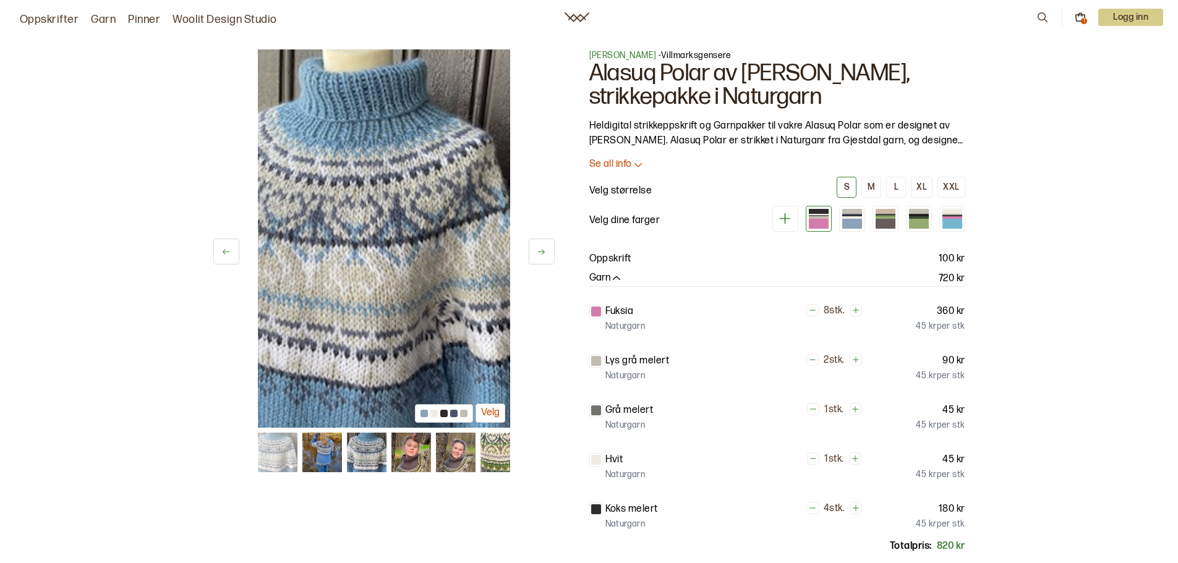
click at [542, 250] on icon at bounding box center [541, 251] width 9 height 9
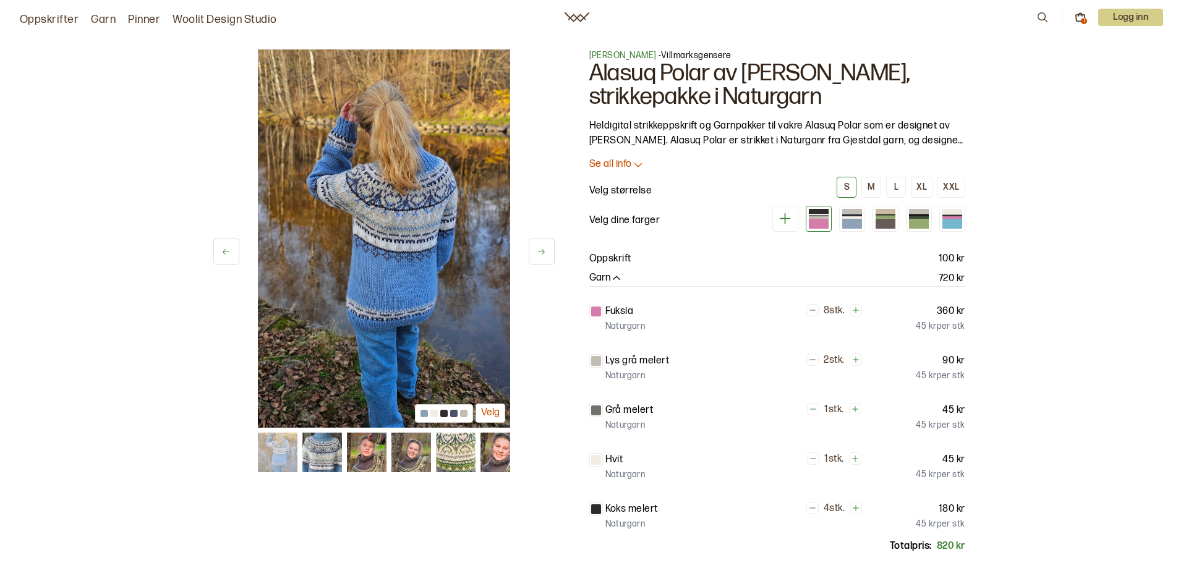
click at [542, 250] on icon at bounding box center [541, 251] width 9 height 9
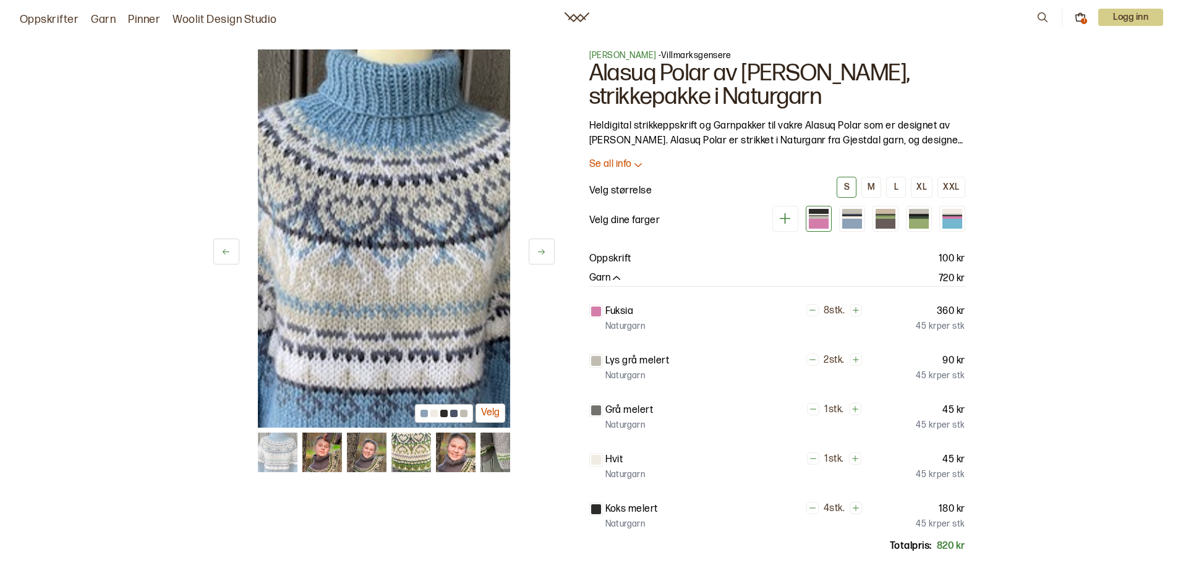
click at [542, 250] on icon at bounding box center [541, 251] width 9 height 9
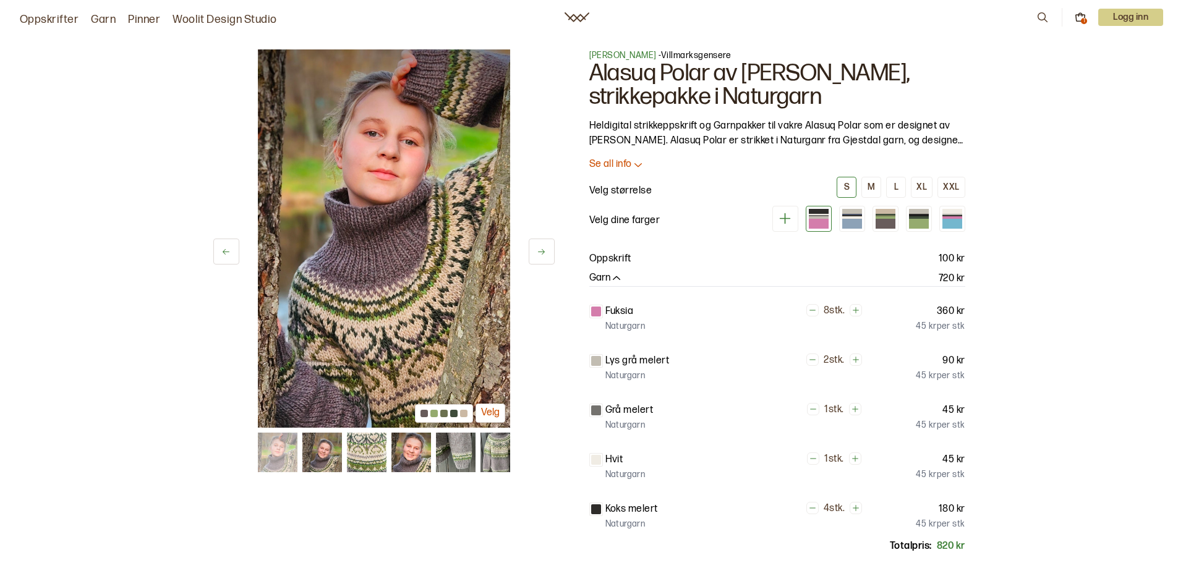
click at [542, 250] on icon at bounding box center [541, 251] width 9 height 9
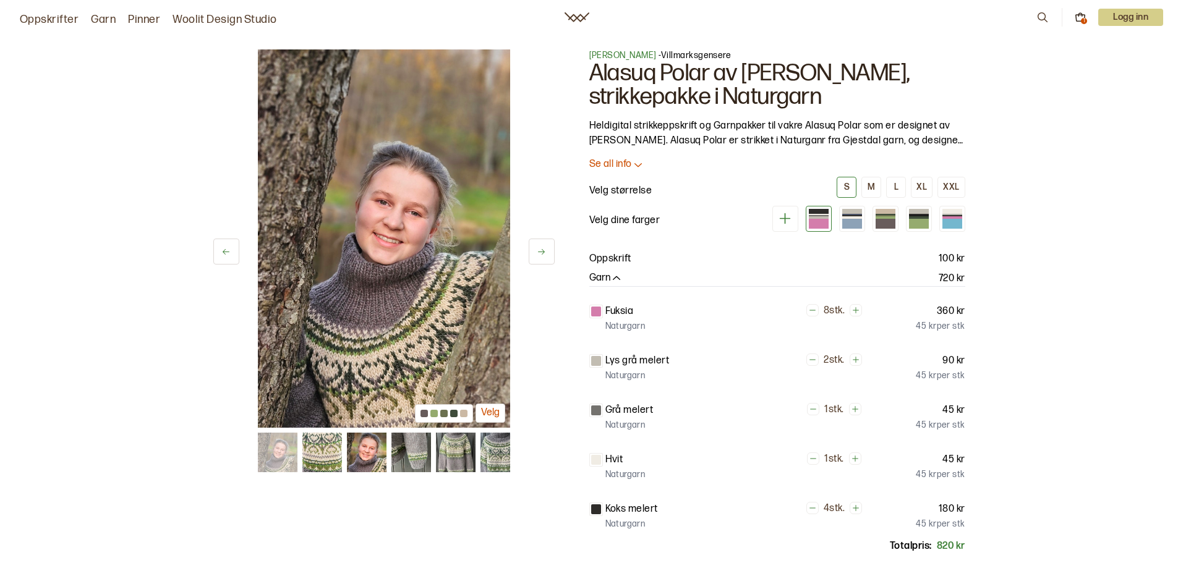
click at [542, 250] on icon at bounding box center [541, 251] width 9 height 9
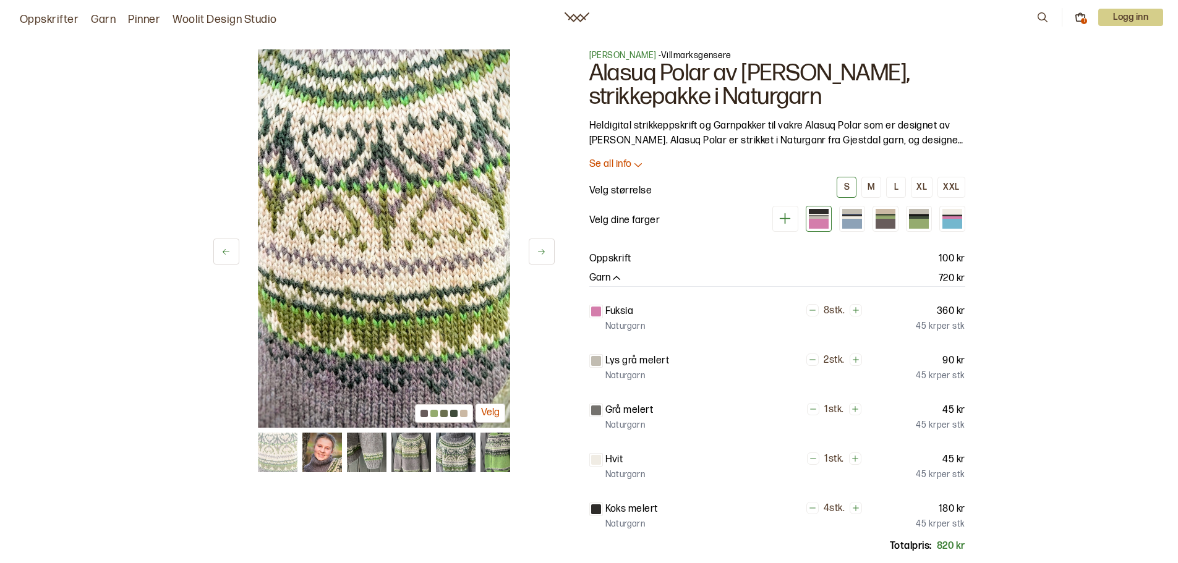
click at [542, 250] on icon at bounding box center [541, 251] width 9 height 9
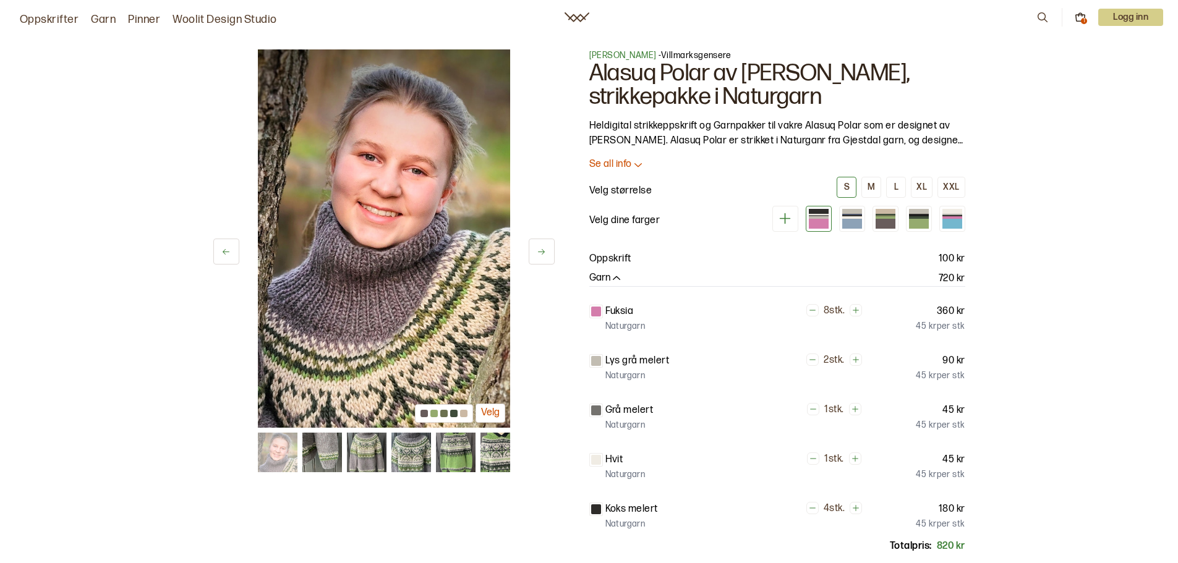
click at [542, 250] on icon at bounding box center [541, 251] width 9 height 9
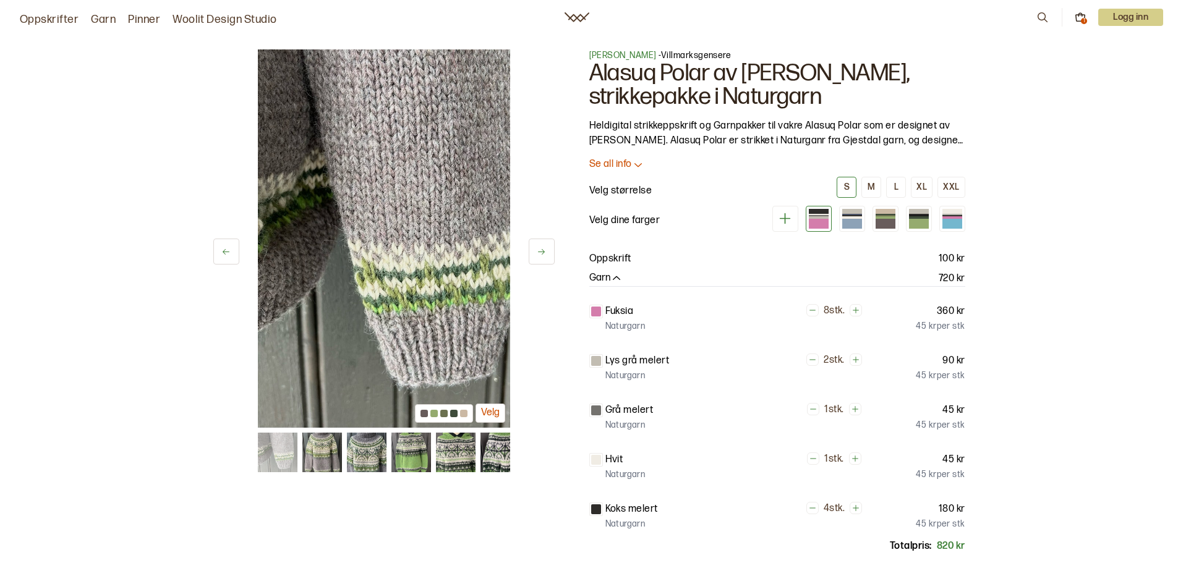
click at [542, 250] on icon at bounding box center [541, 251] width 9 height 9
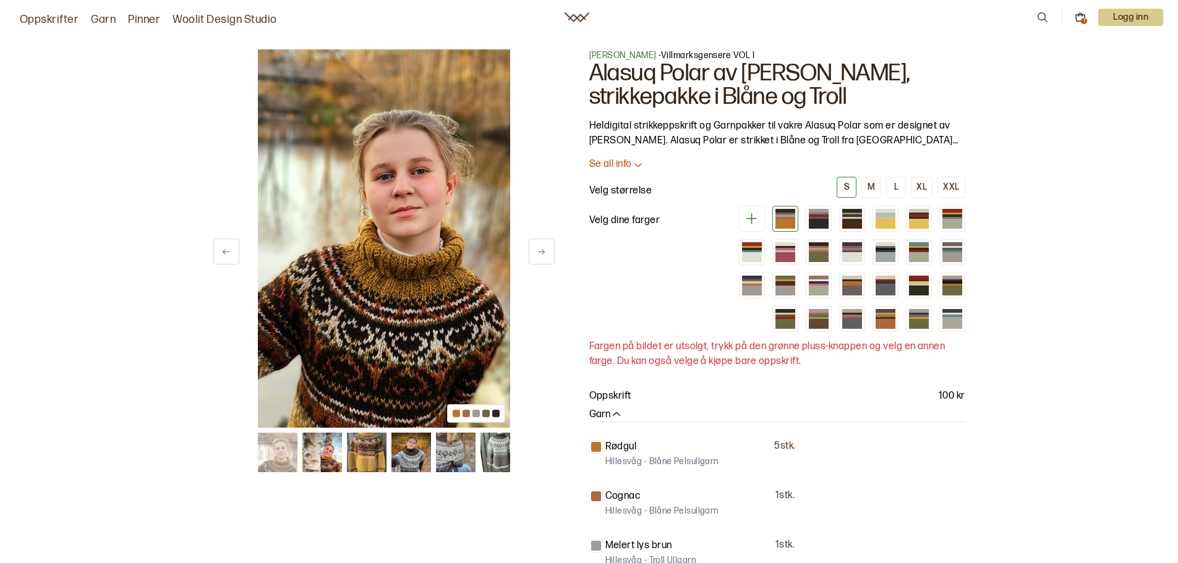
click at [541, 252] on icon at bounding box center [541, 251] width 9 height 9
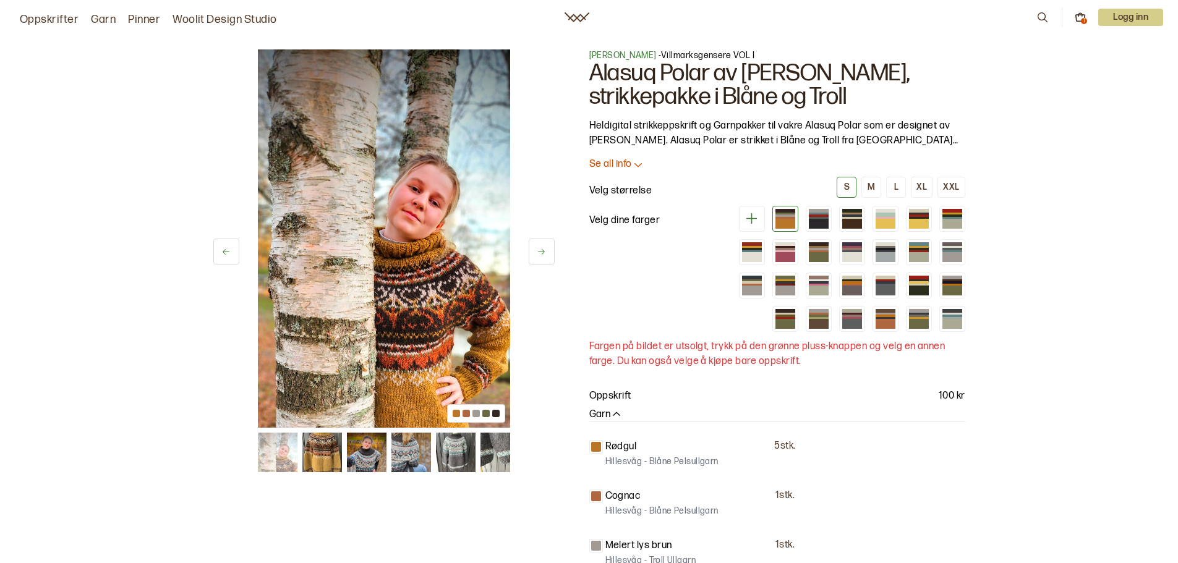
click at [541, 252] on icon at bounding box center [541, 251] width 9 height 9
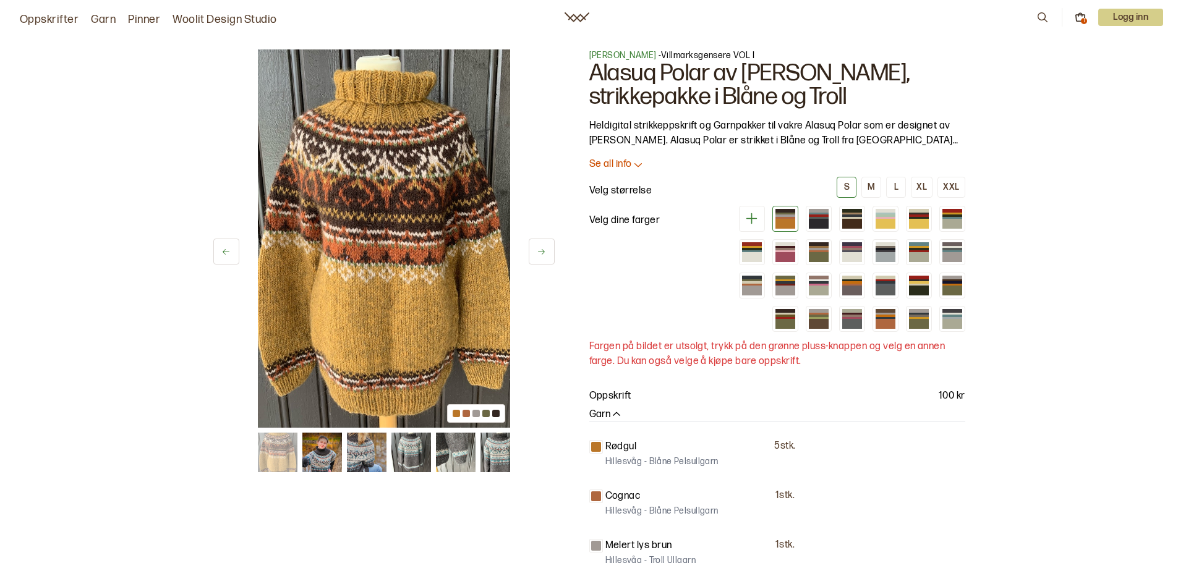
click at [541, 252] on icon at bounding box center [541, 251] width 9 height 9
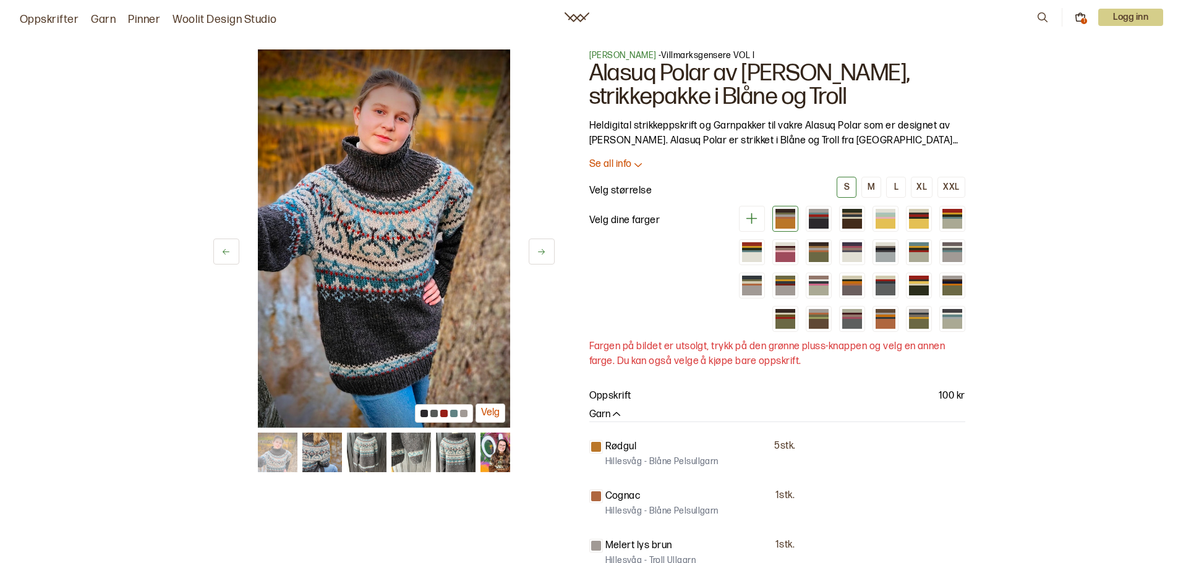
click at [541, 252] on icon at bounding box center [541, 251] width 9 height 9
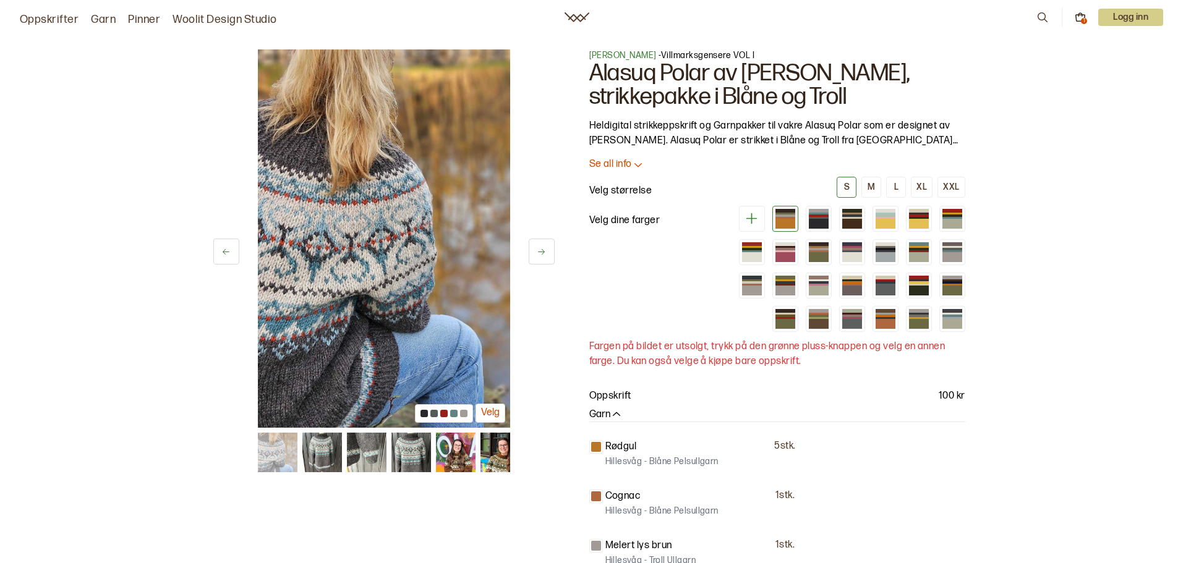
click at [541, 252] on icon at bounding box center [541, 251] width 9 height 9
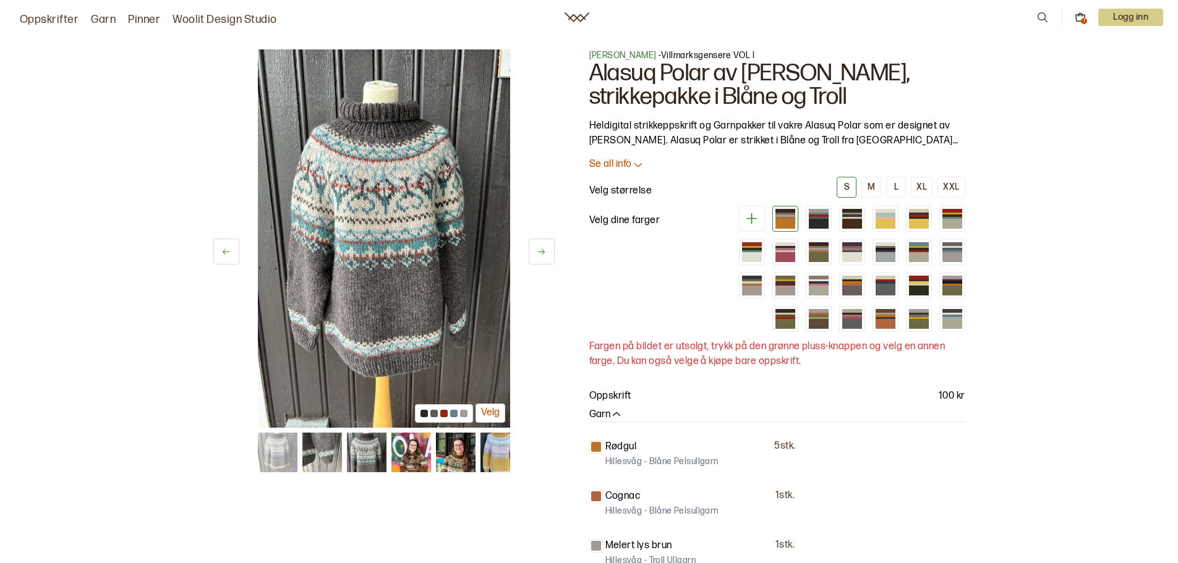
click at [541, 252] on icon at bounding box center [541, 251] width 9 height 9
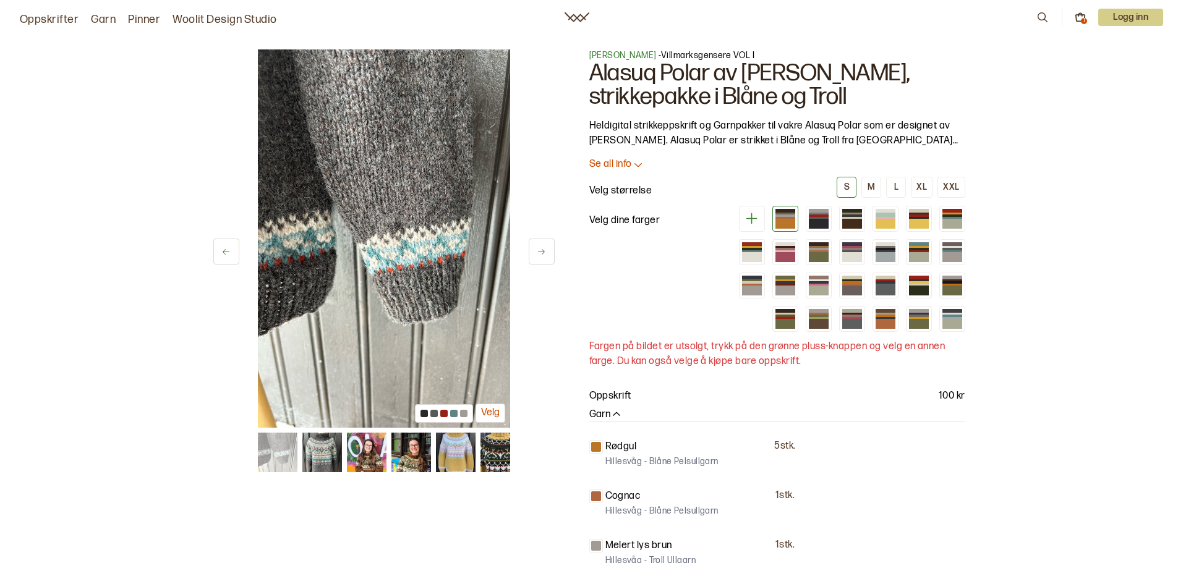
click at [541, 252] on icon at bounding box center [541, 251] width 9 height 9
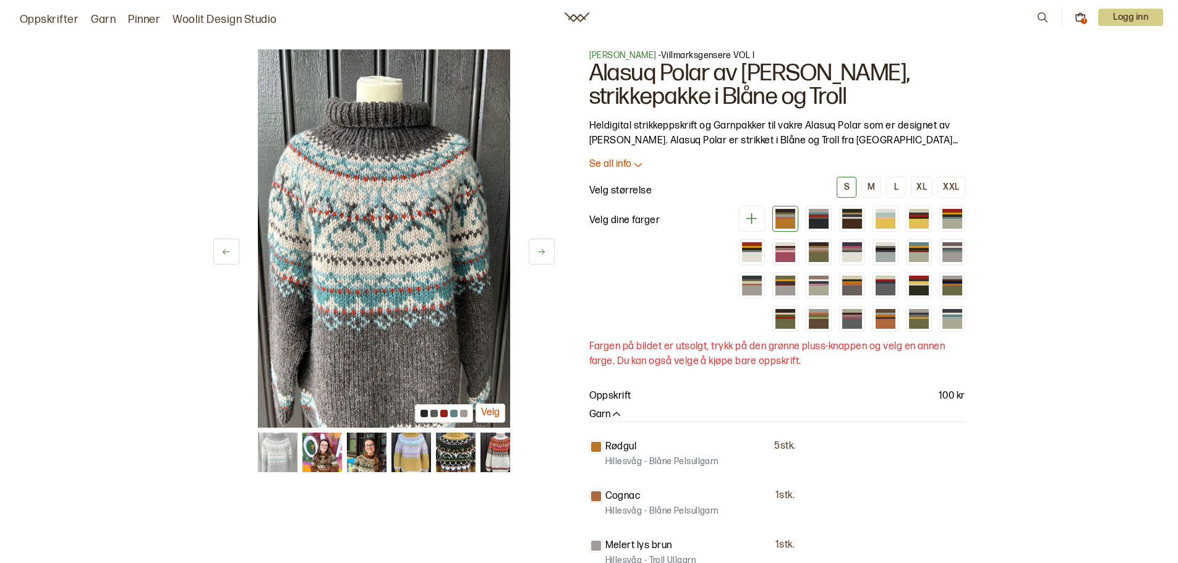
click at [541, 252] on icon at bounding box center [541, 251] width 9 height 9
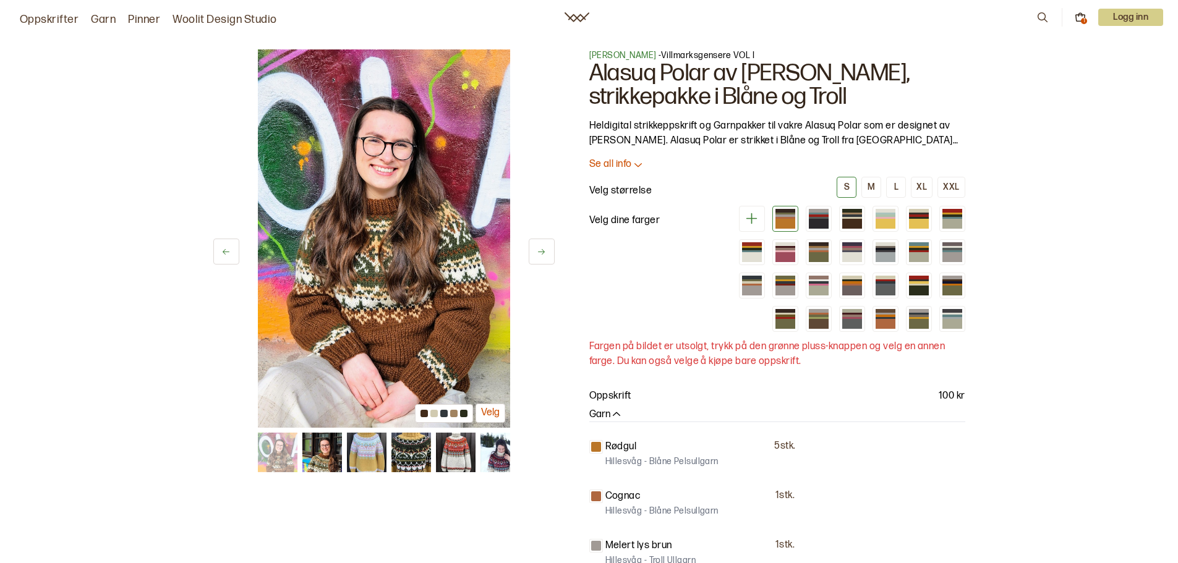
click at [541, 252] on icon at bounding box center [541, 251] width 9 height 9
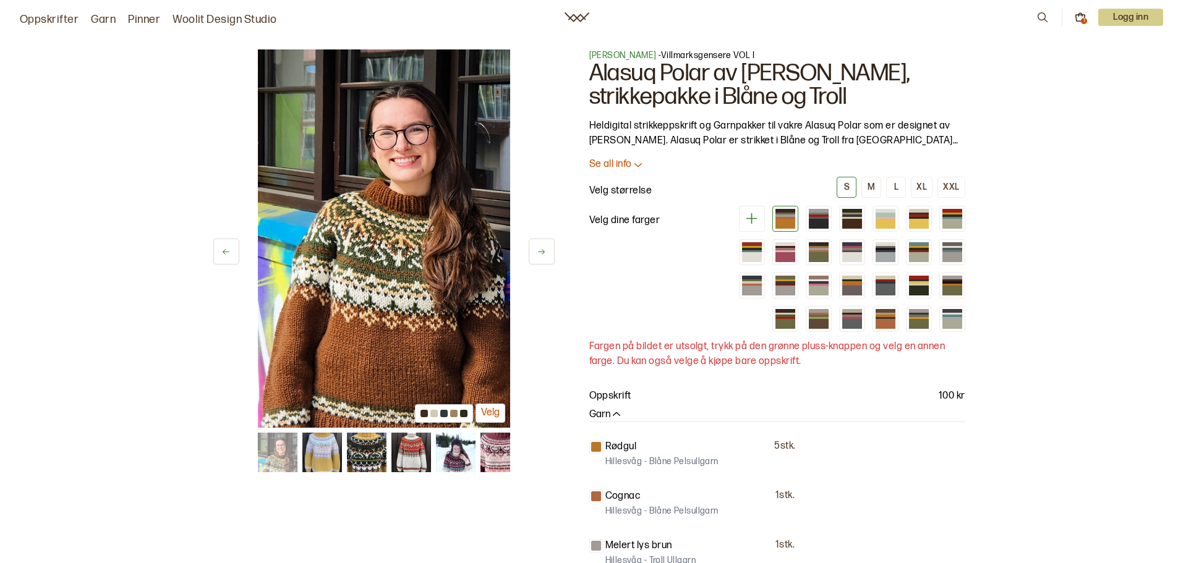
click at [541, 252] on icon at bounding box center [541, 251] width 9 height 9
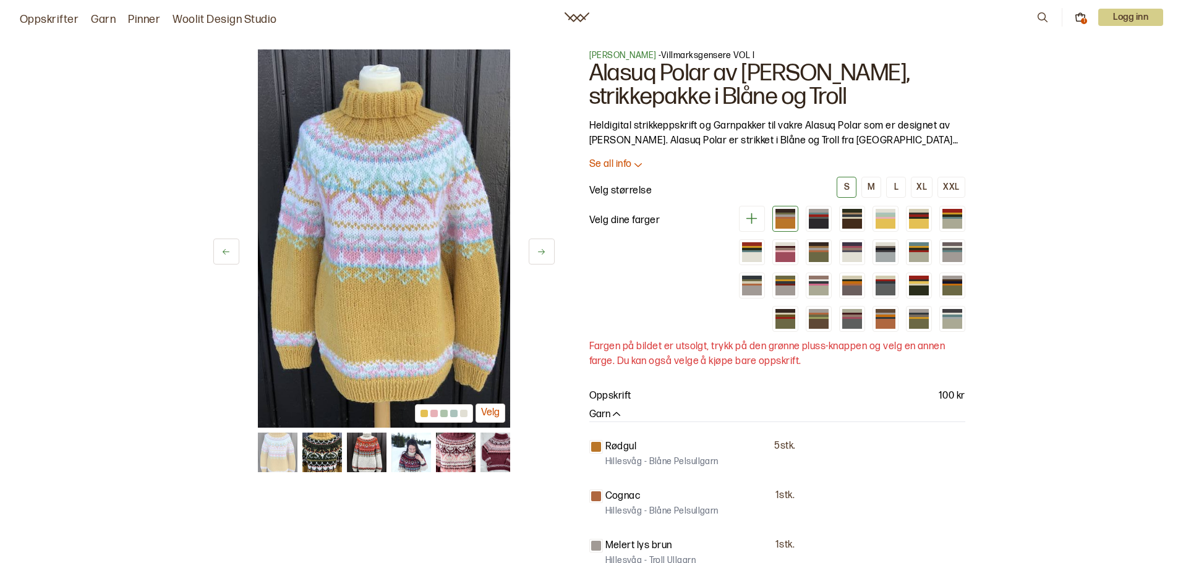
click at [541, 252] on icon at bounding box center [541, 251] width 9 height 9
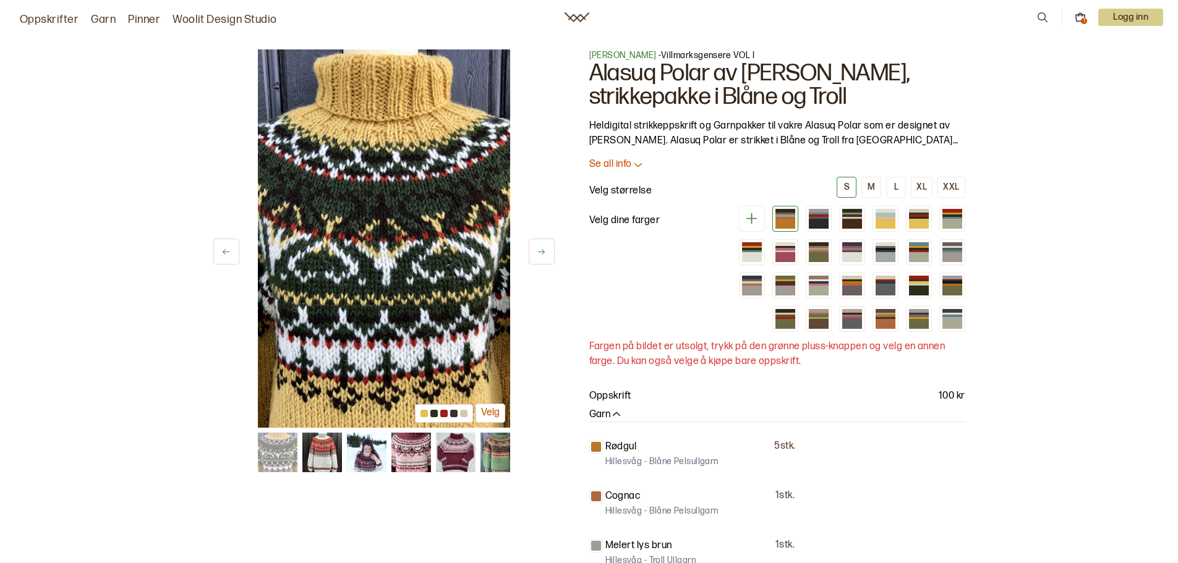
click at [541, 252] on icon at bounding box center [541, 251] width 9 height 9
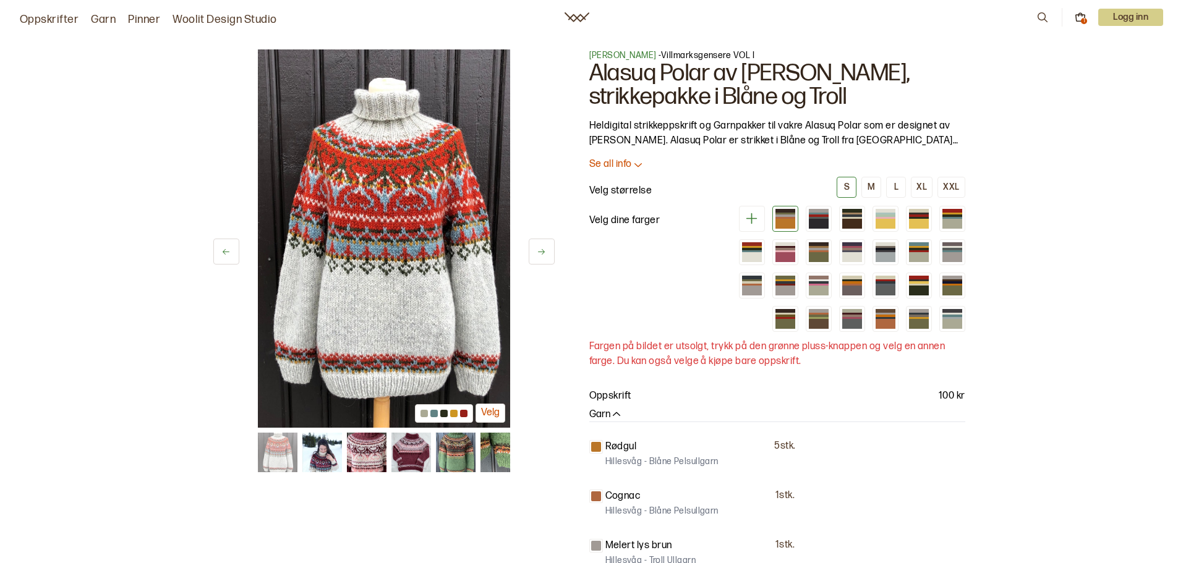
click at [541, 252] on icon at bounding box center [541, 251] width 9 height 9
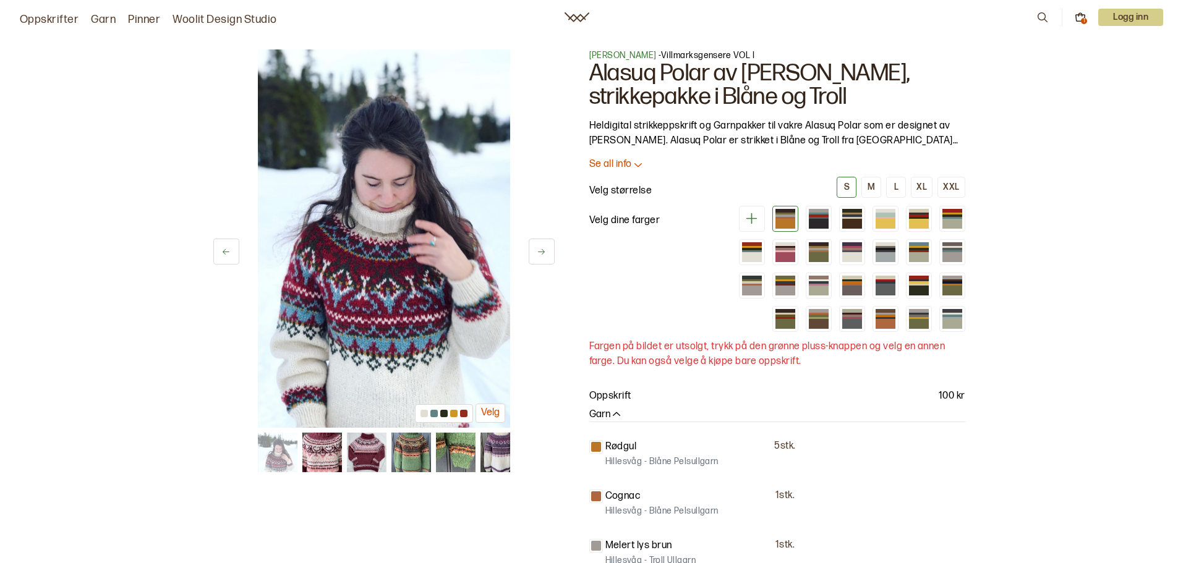
click at [541, 252] on icon at bounding box center [541, 251] width 9 height 9
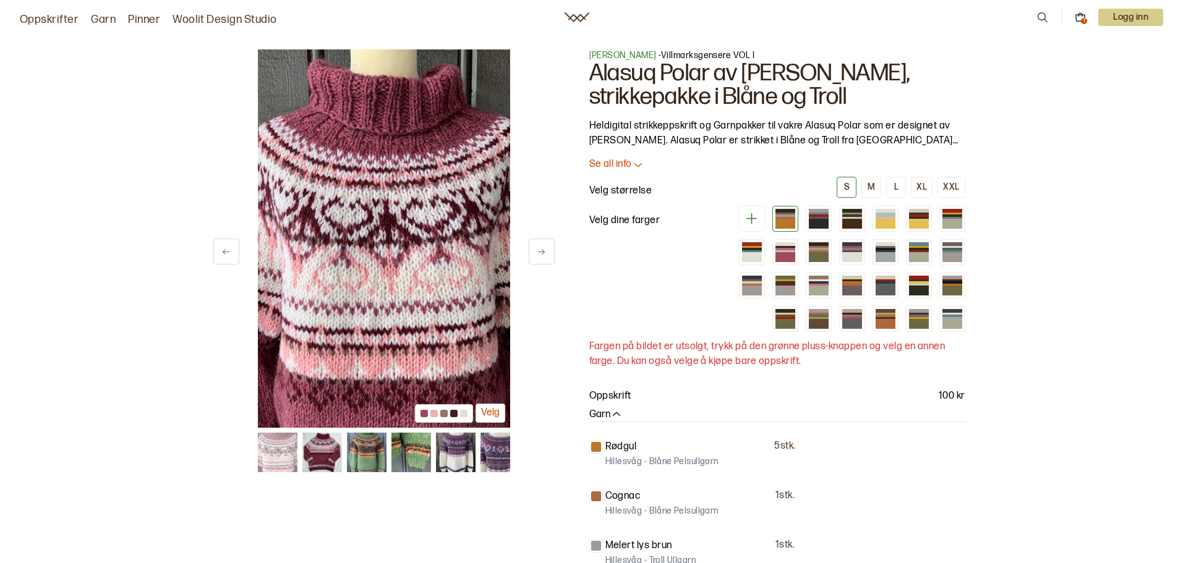
click at [541, 252] on icon at bounding box center [541, 251] width 9 height 9
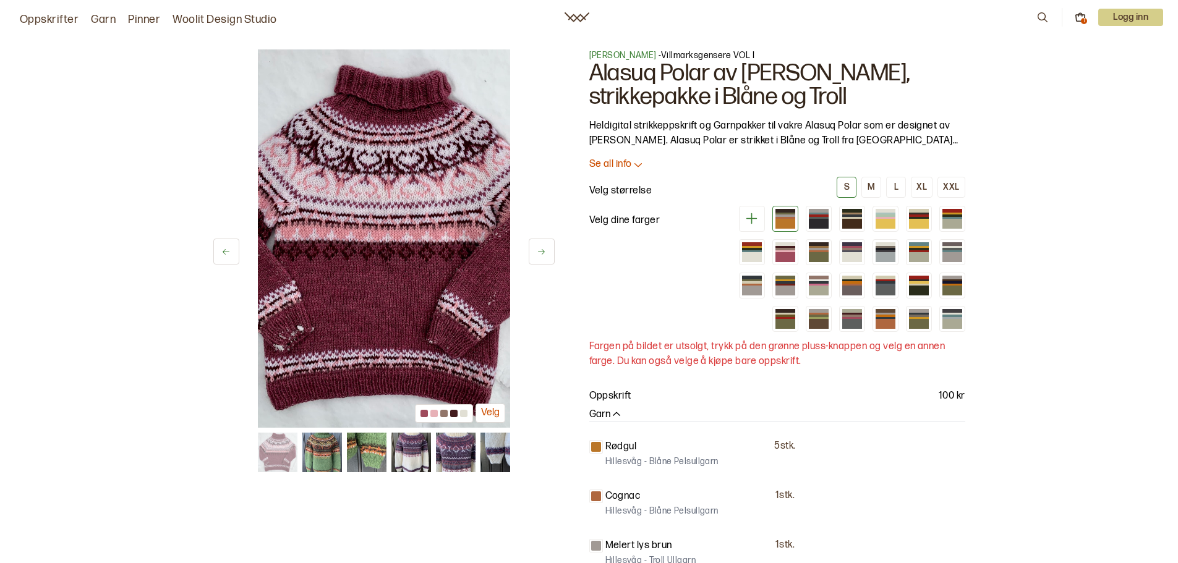
click at [541, 252] on icon at bounding box center [541, 251] width 9 height 9
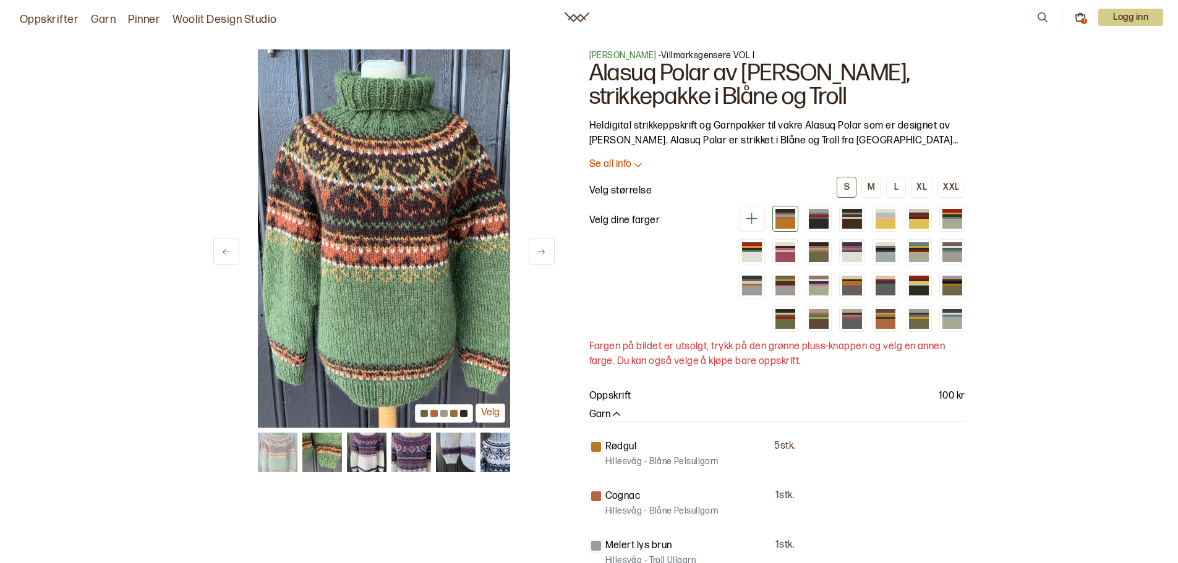
click at [542, 252] on icon at bounding box center [541, 252] width 7 height 6
